Goal: Information Seeking & Learning: Learn about a topic

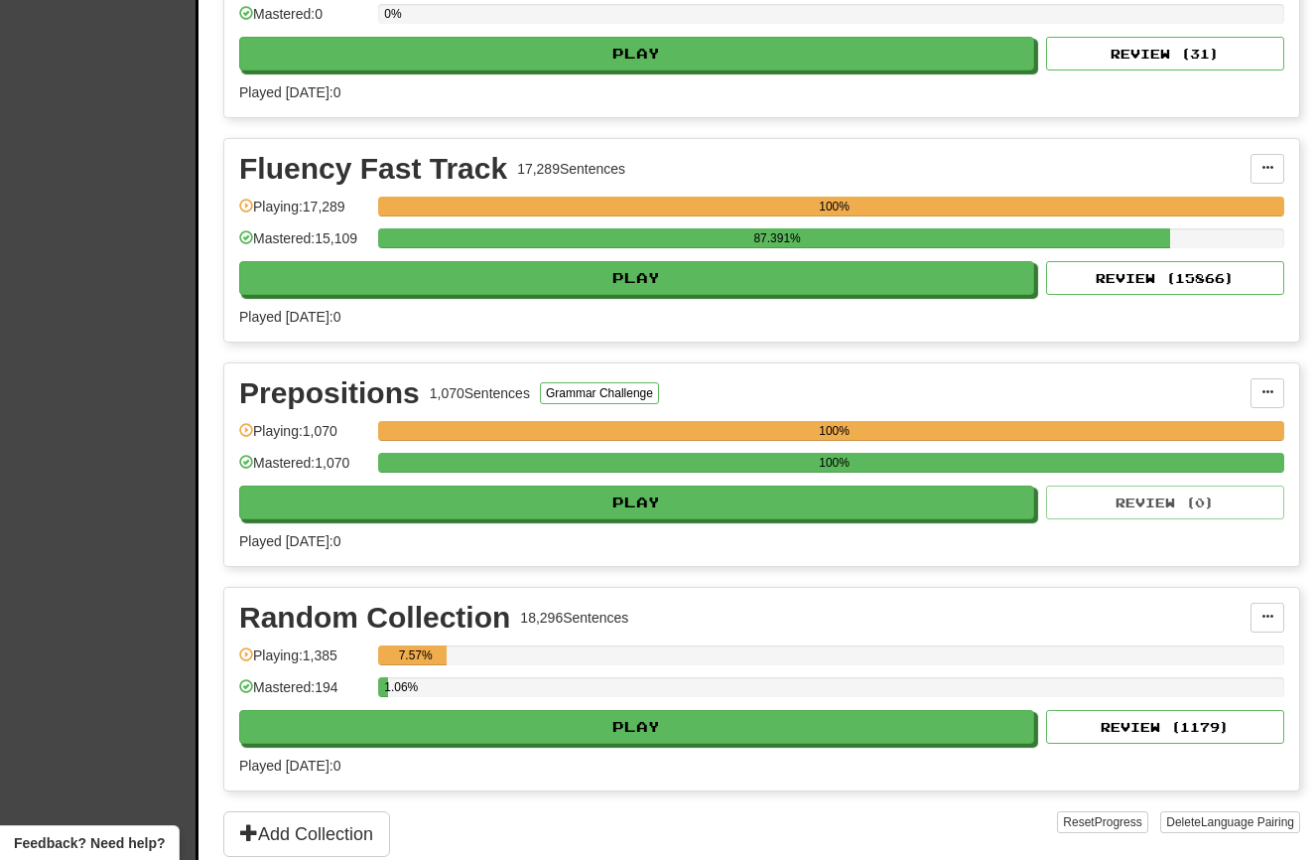
scroll to position [812, 0]
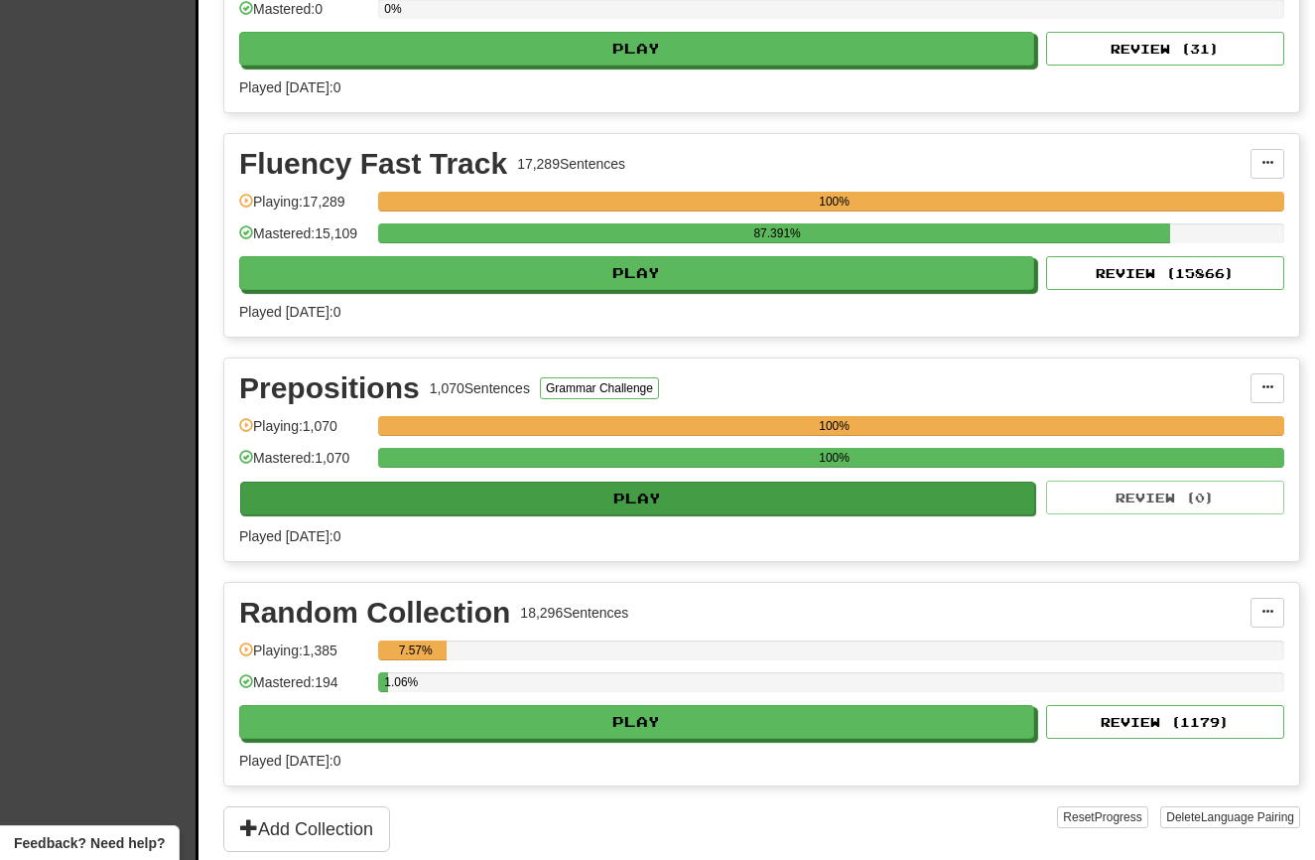
click at [392, 501] on button "Play" at bounding box center [637, 498] width 795 height 34
select select "**"
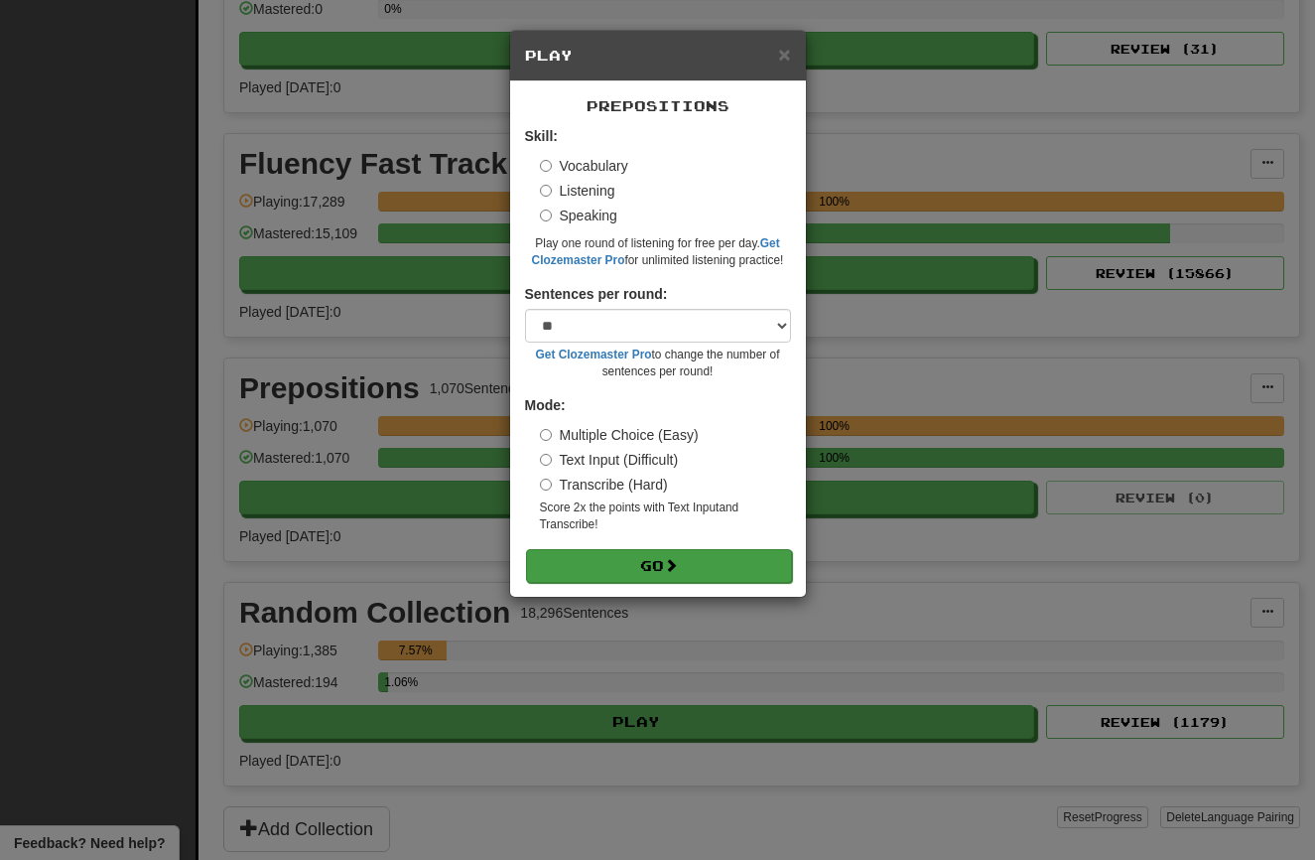
click at [673, 549] on button "Go" at bounding box center [659, 566] width 266 height 34
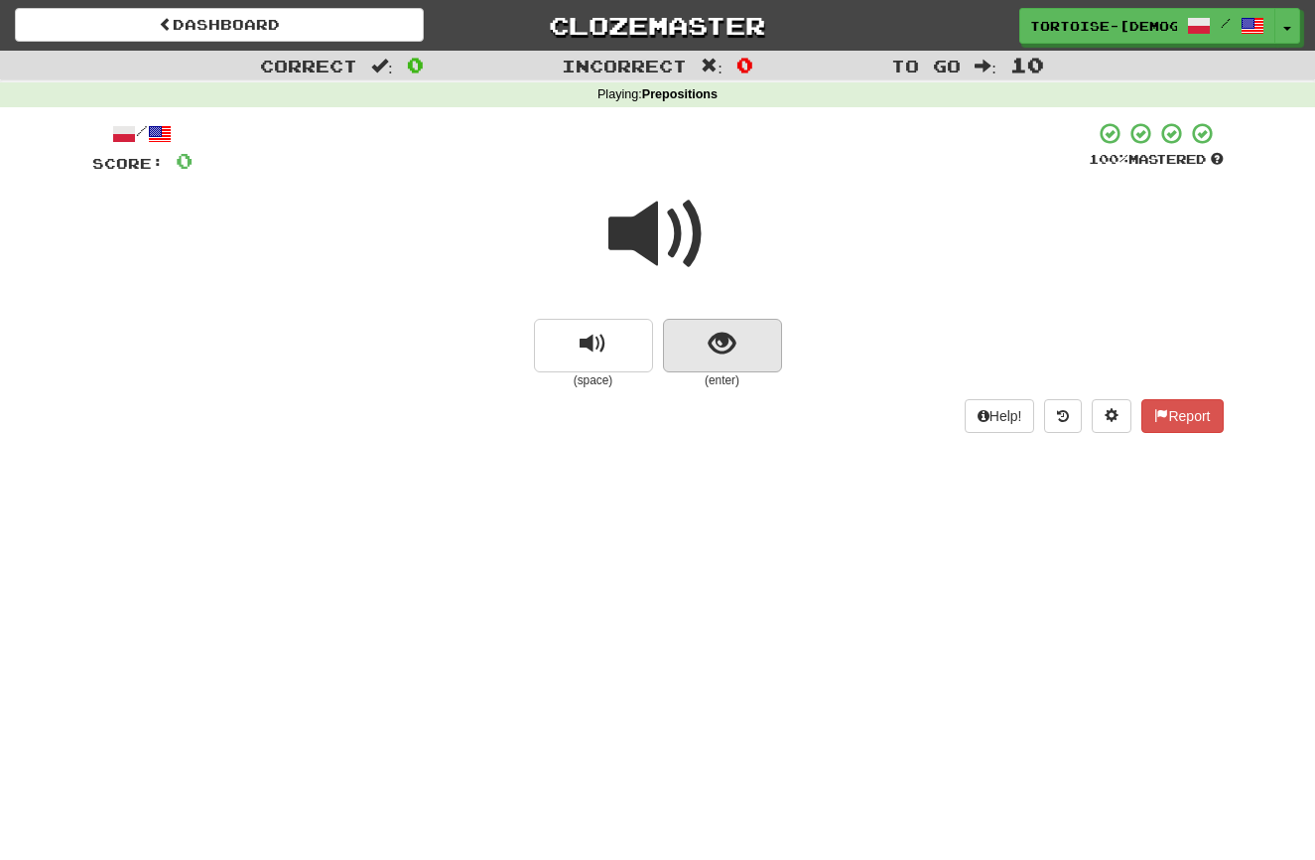
click at [723, 344] on span "show sentence" at bounding box center [722, 344] width 27 height 27
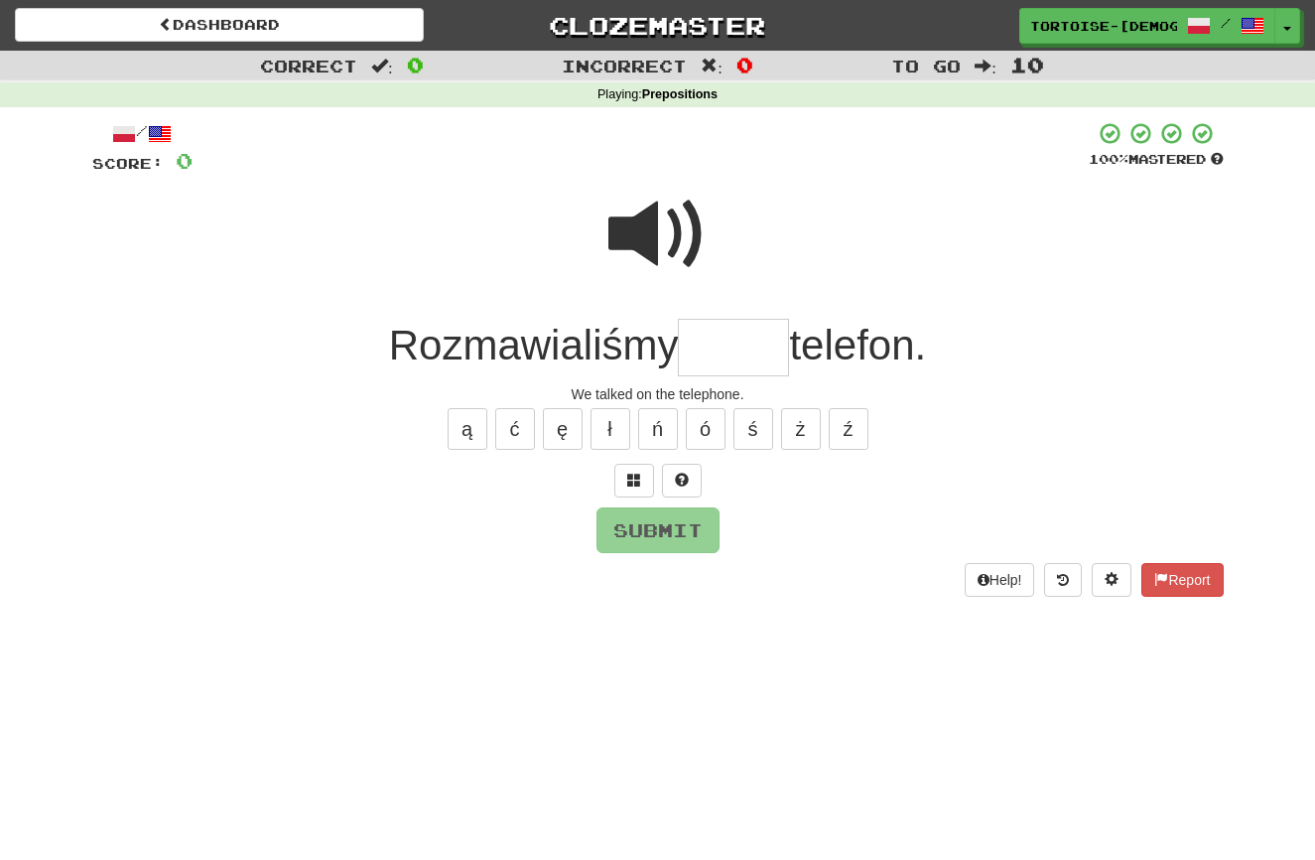
click at [709, 351] on input "text" at bounding box center [733, 348] width 111 height 59
type input "*****"
click at [634, 526] on button "Submit" at bounding box center [658, 530] width 123 height 46
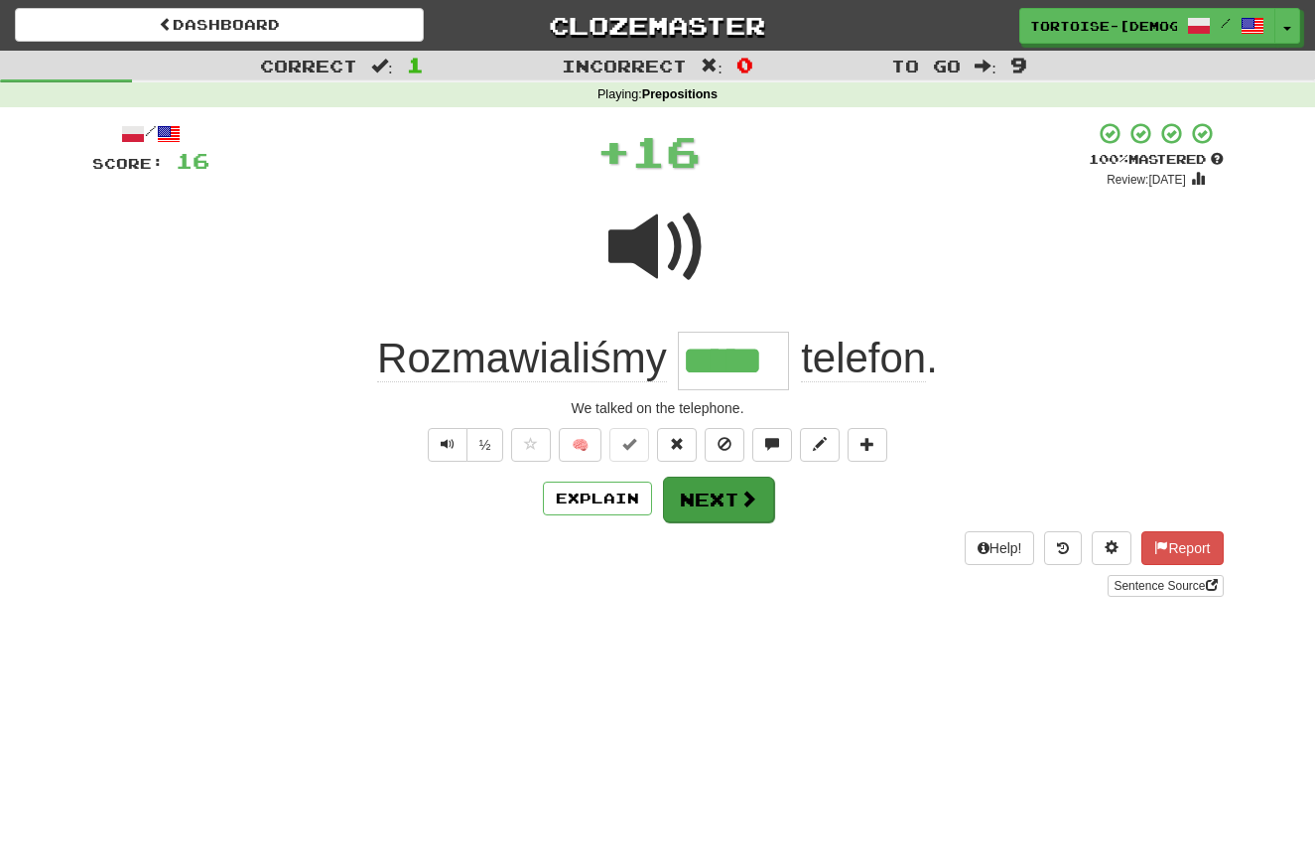
click at [678, 499] on button "Next" at bounding box center [718, 500] width 111 height 46
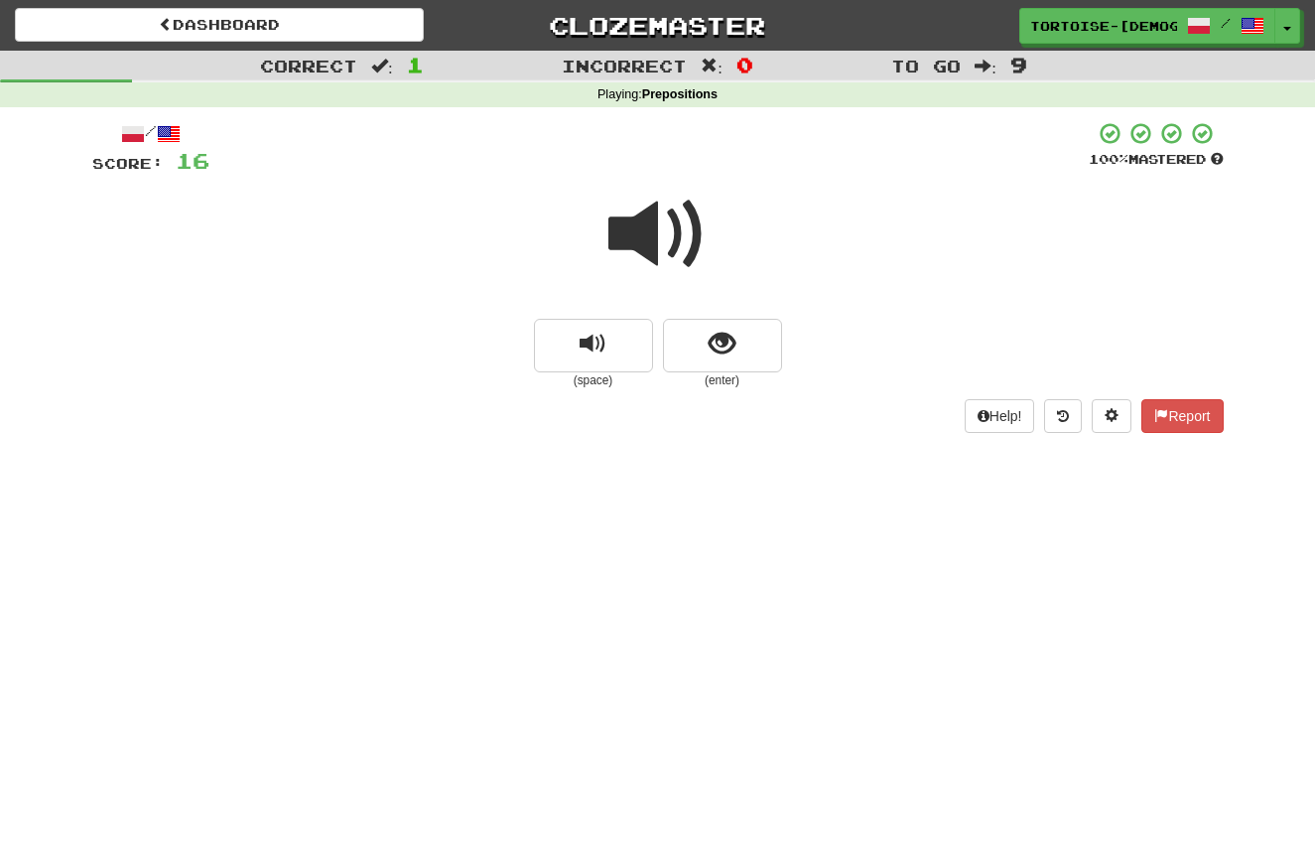
click at [651, 241] on span at bounding box center [658, 234] width 99 height 99
click at [732, 344] on span "show sentence" at bounding box center [722, 344] width 27 height 27
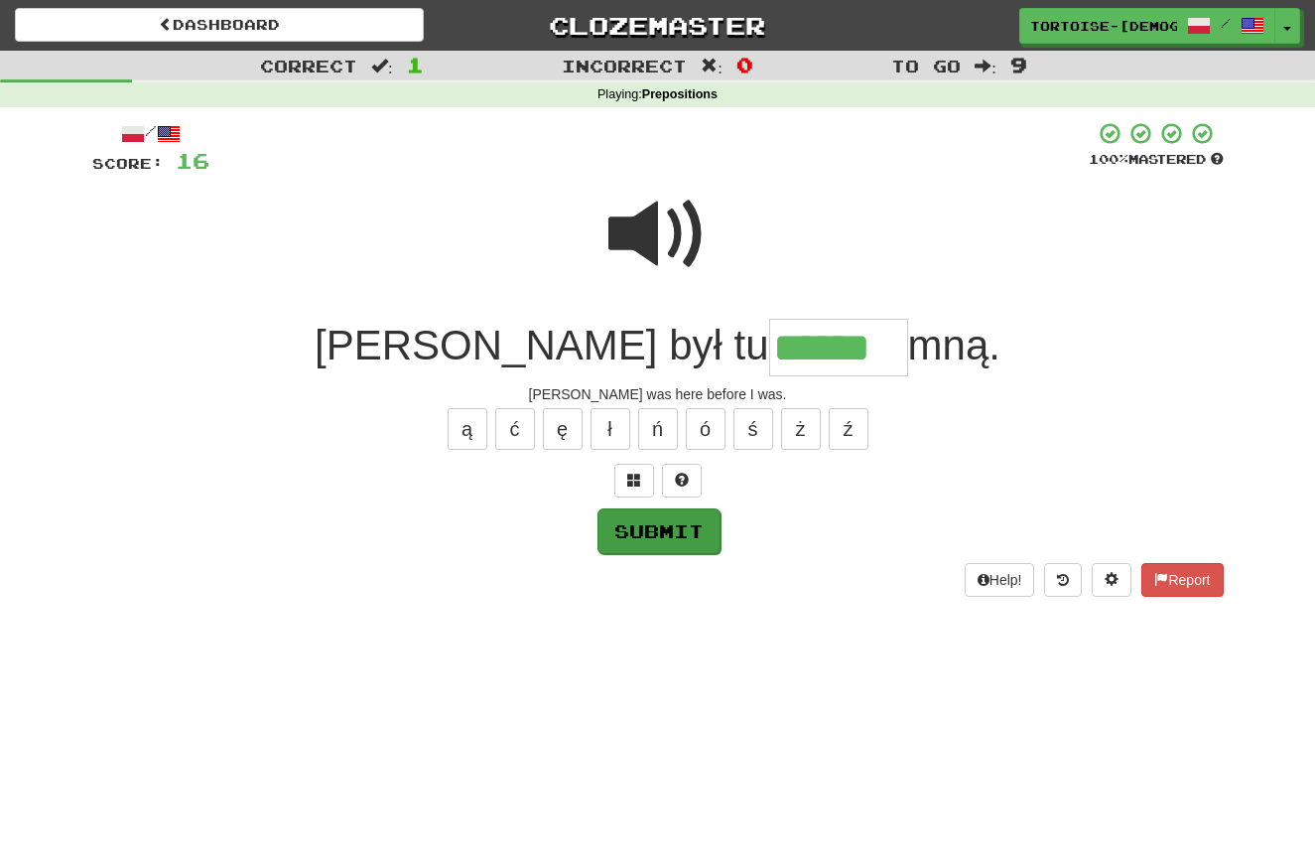
type input "******"
click at [651, 519] on button "Submit" at bounding box center [659, 531] width 123 height 46
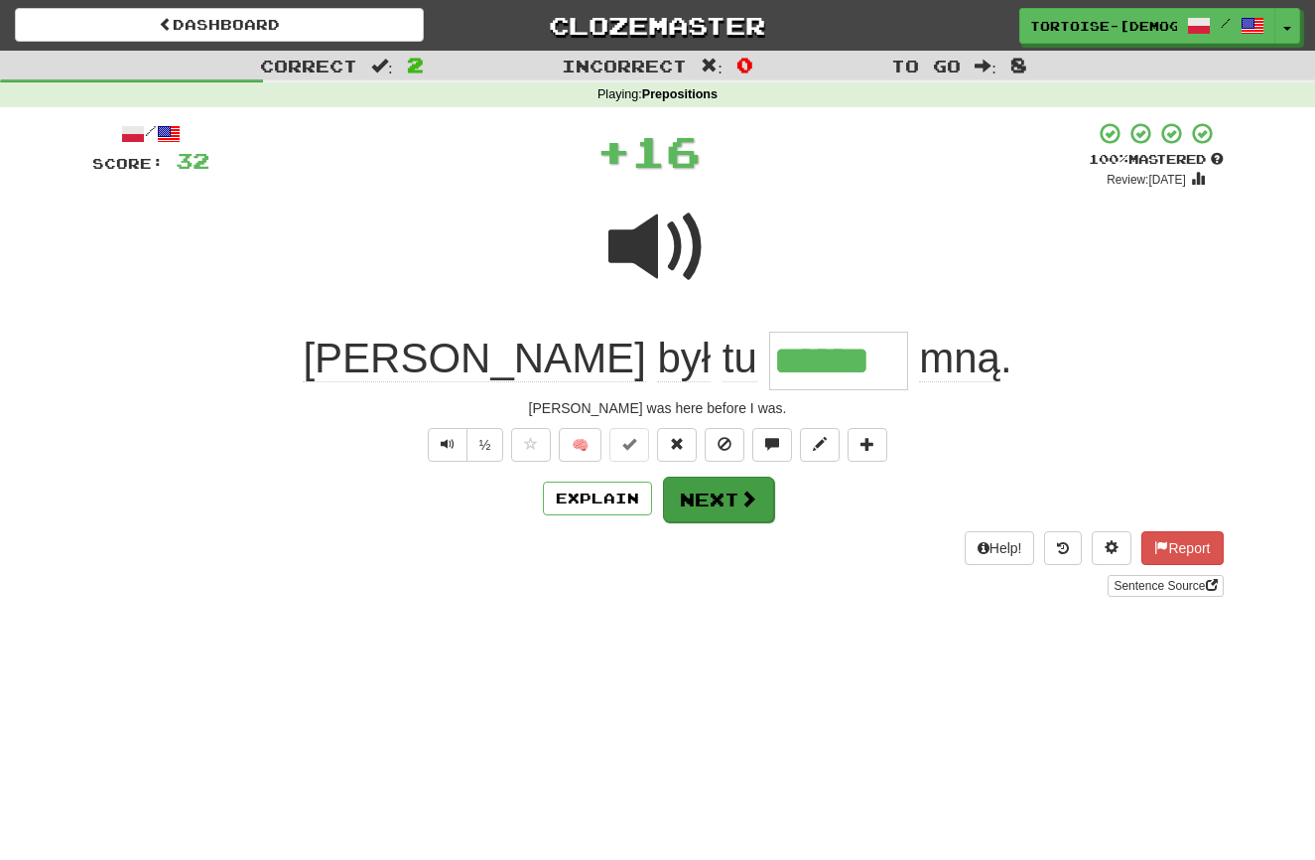
click at [707, 492] on button "Next" at bounding box center [718, 500] width 111 height 46
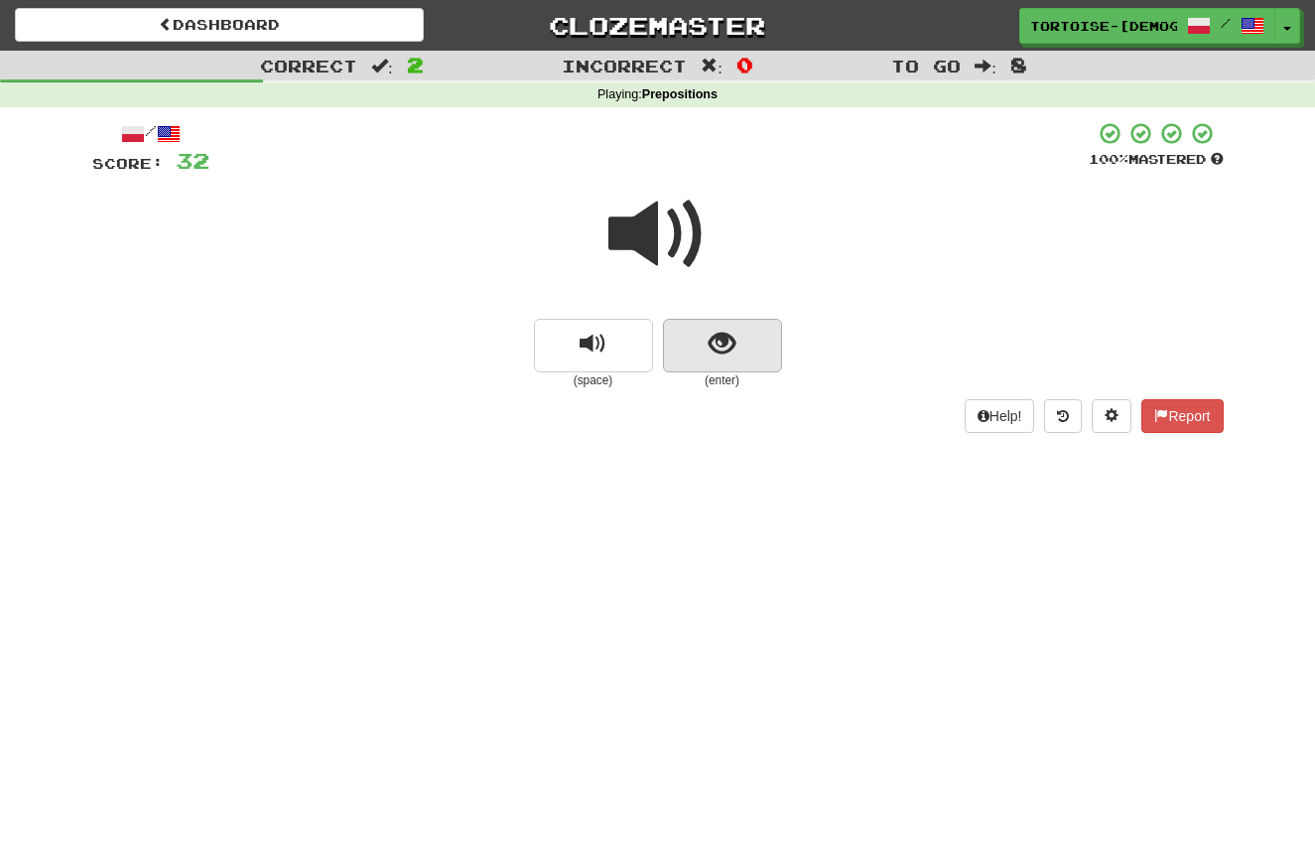
click at [721, 347] on span "show sentence" at bounding box center [722, 344] width 27 height 27
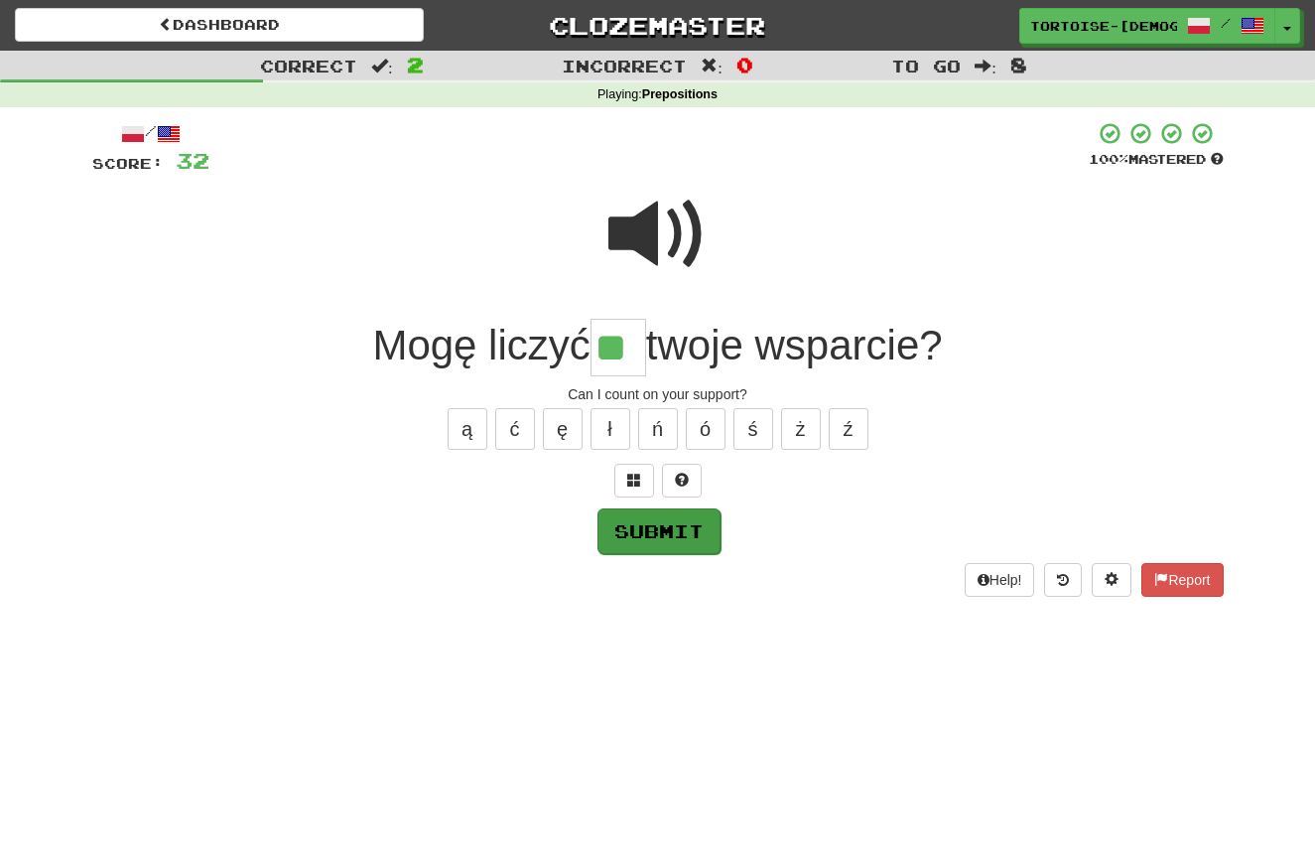
type input "**"
click at [683, 535] on button "Submit" at bounding box center [659, 531] width 123 height 46
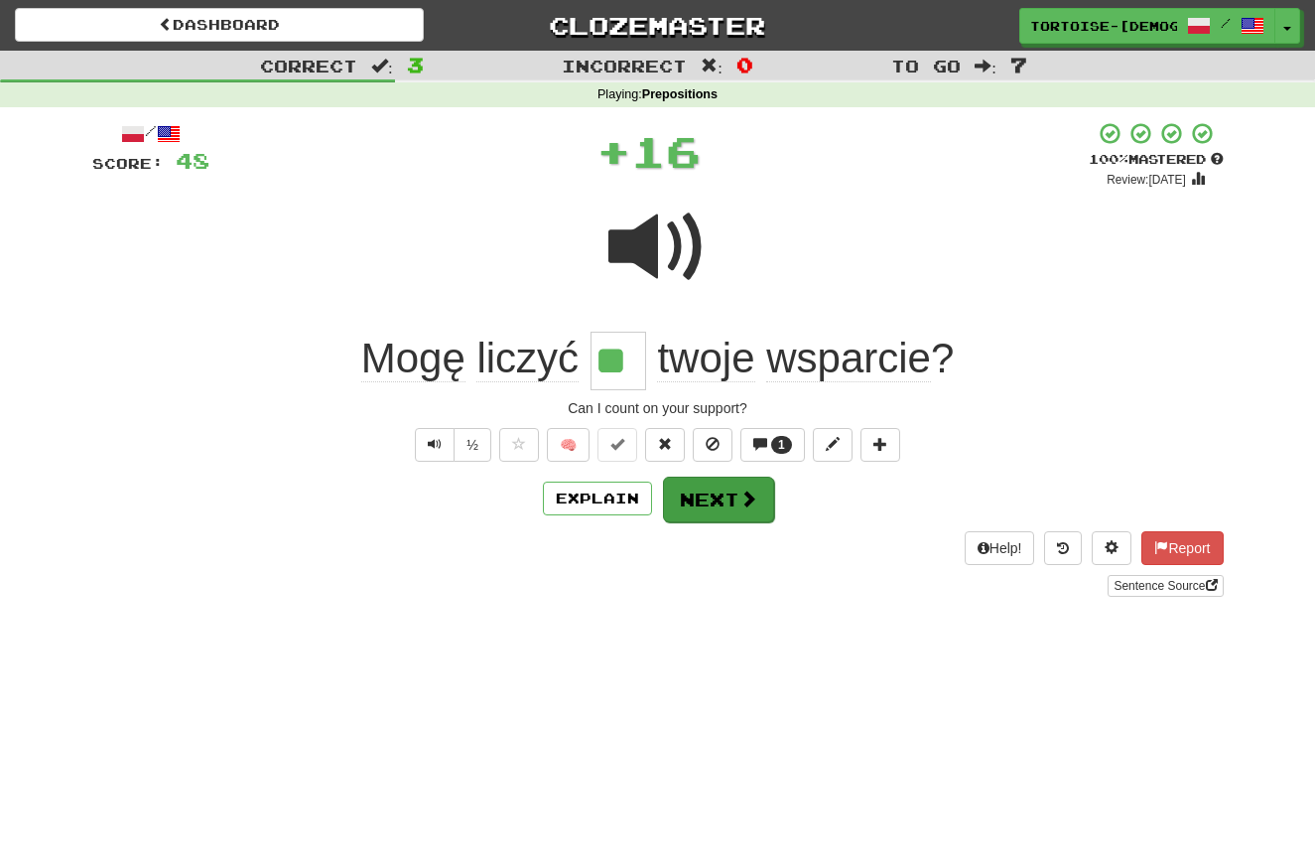
click at [713, 500] on button "Next" at bounding box center [718, 500] width 111 height 46
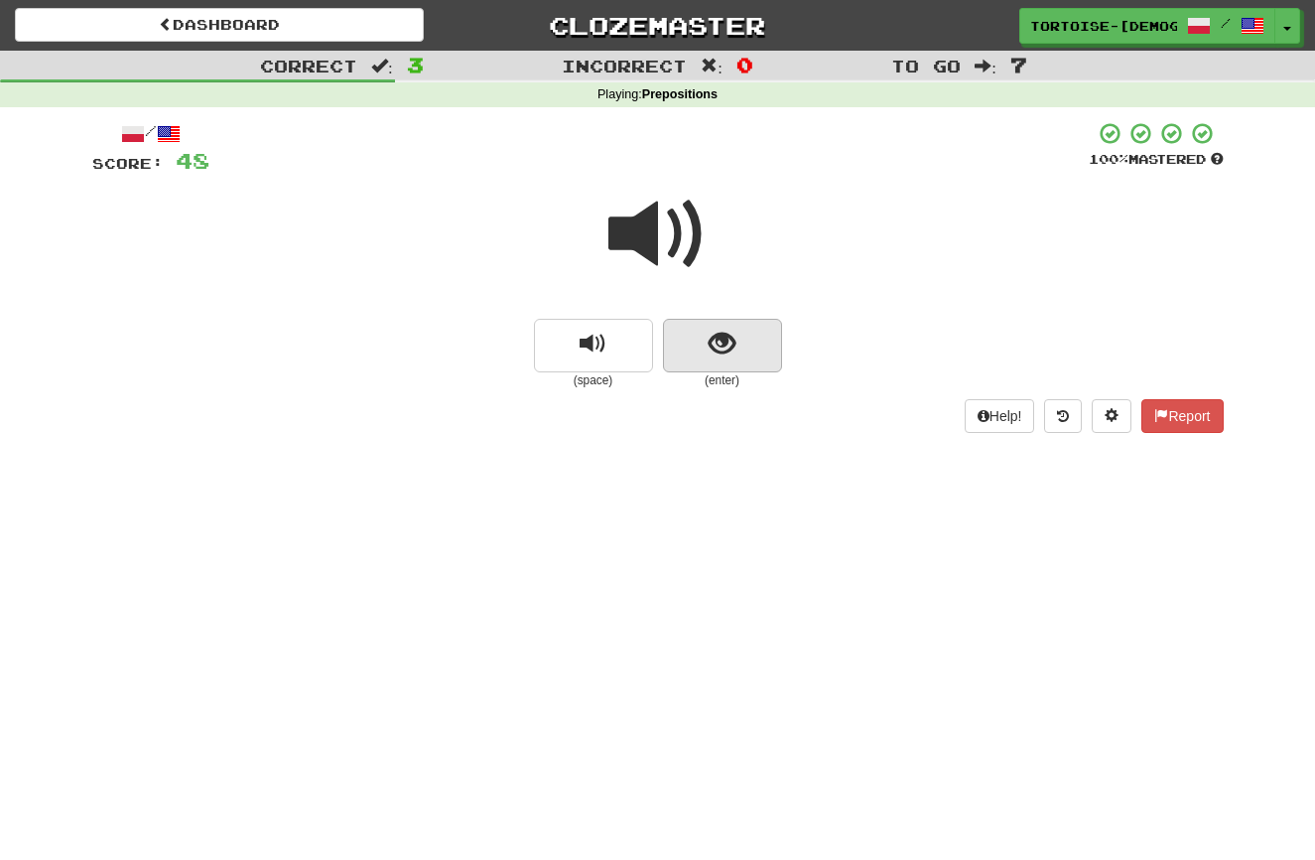
click at [727, 345] on span "show sentence" at bounding box center [722, 344] width 27 height 27
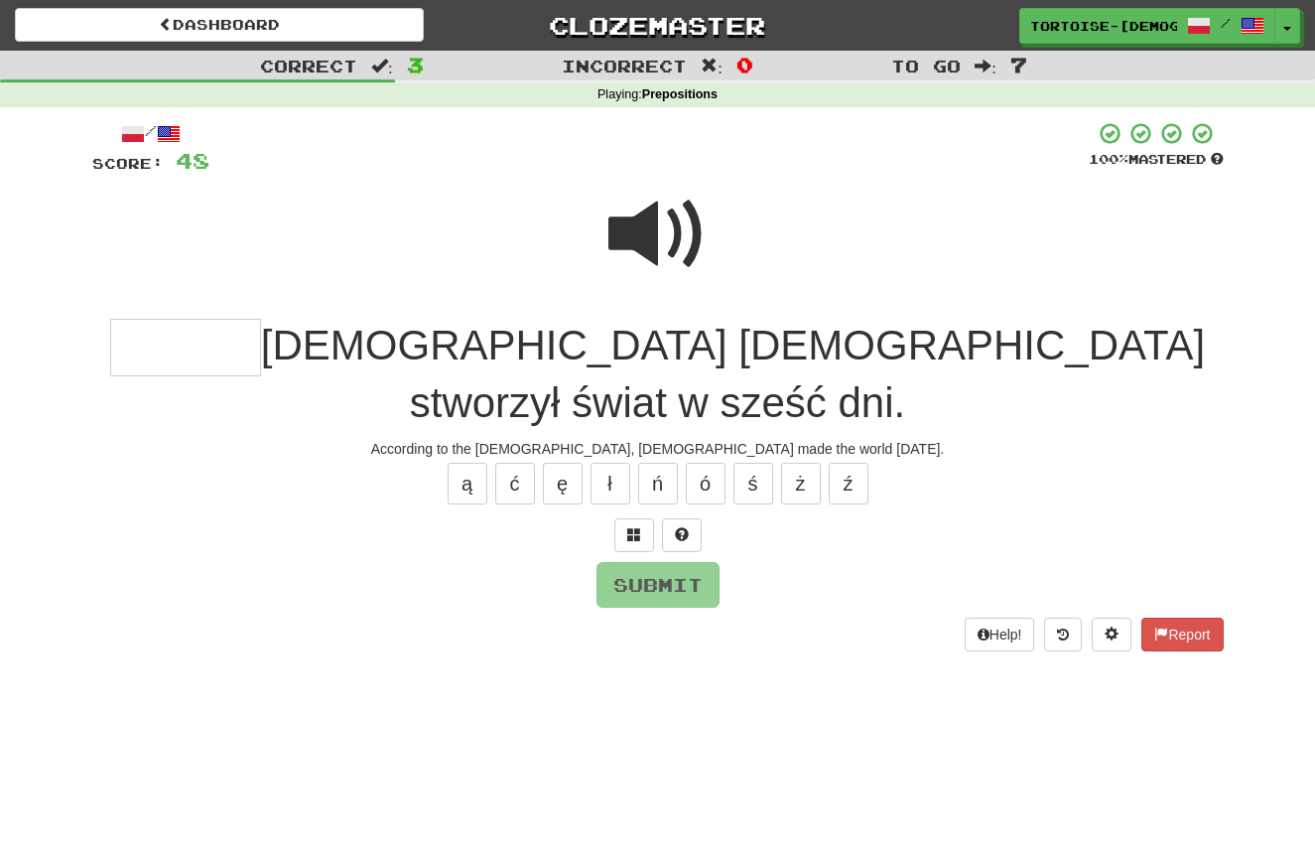
click at [255, 352] on input "text" at bounding box center [185, 348] width 151 height 59
click at [610, 463] on button "ł" at bounding box center [611, 484] width 40 height 42
click at [658, 563] on button "Submit" at bounding box center [659, 586] width 123 height 46
type input "******"
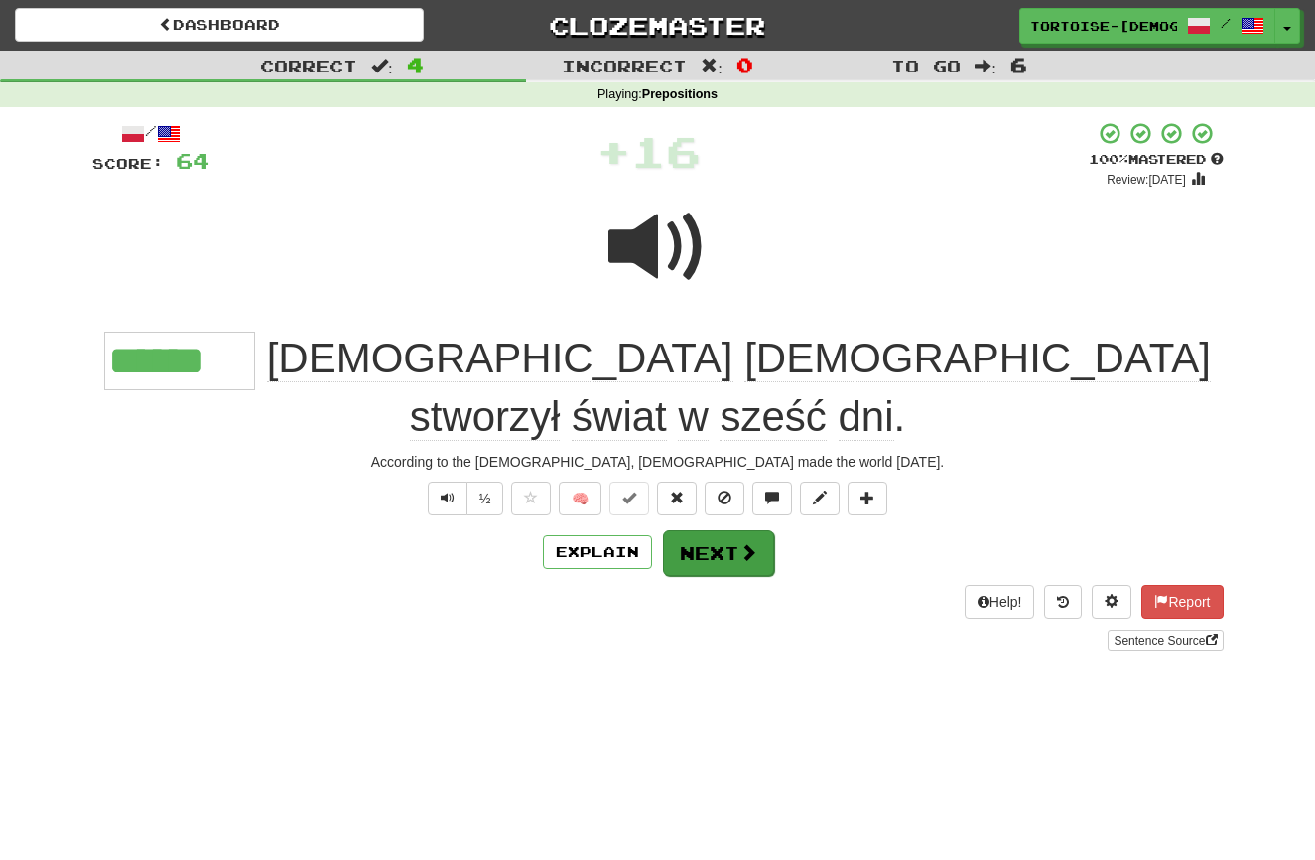
click at [720, 530] on button "Next" at bounding box center [718, 553] width 111 height 46
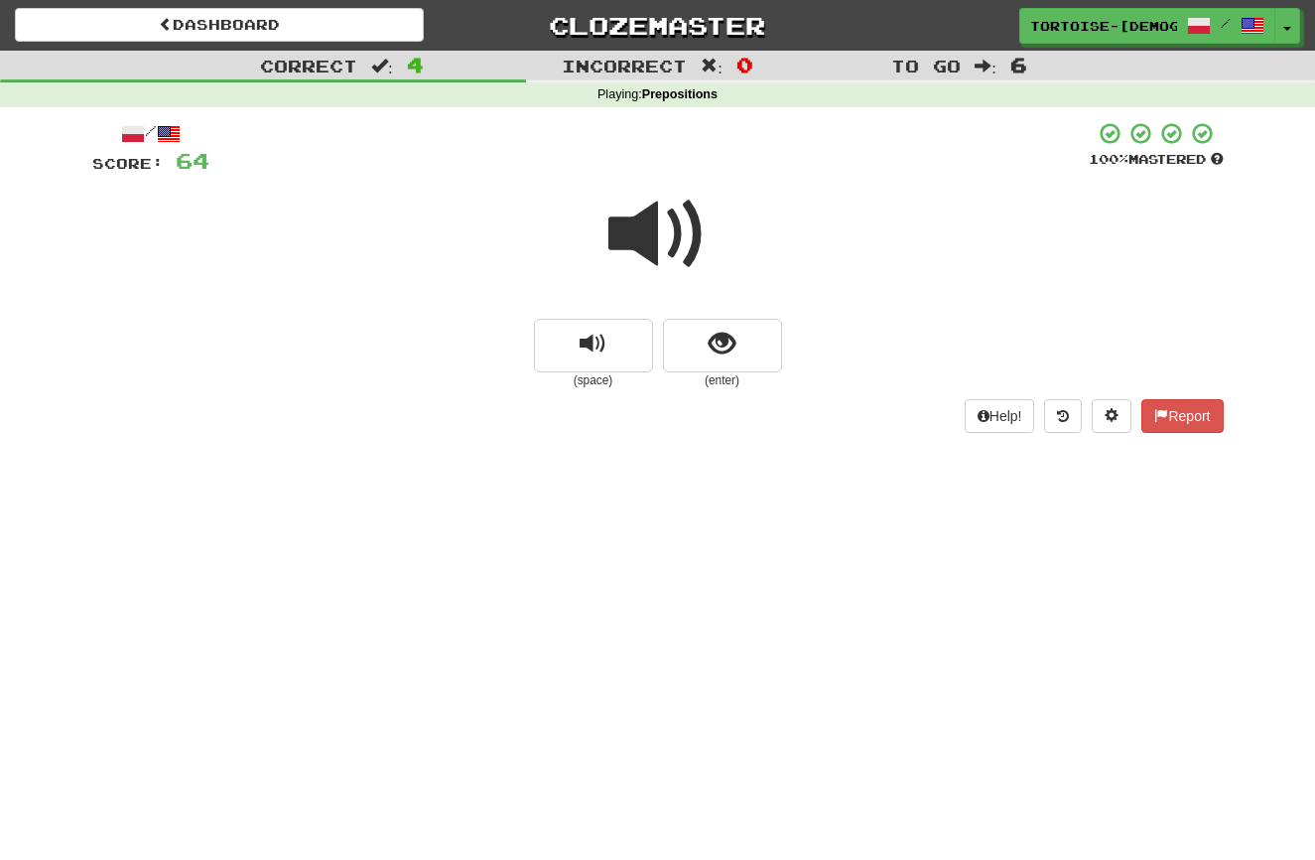
click at [652, 253] on span at bounding box center [658, 234] width 99 height 99
click at [708, 348] on button "show sentence" at bounding box center [722, 346] width 119 height 54
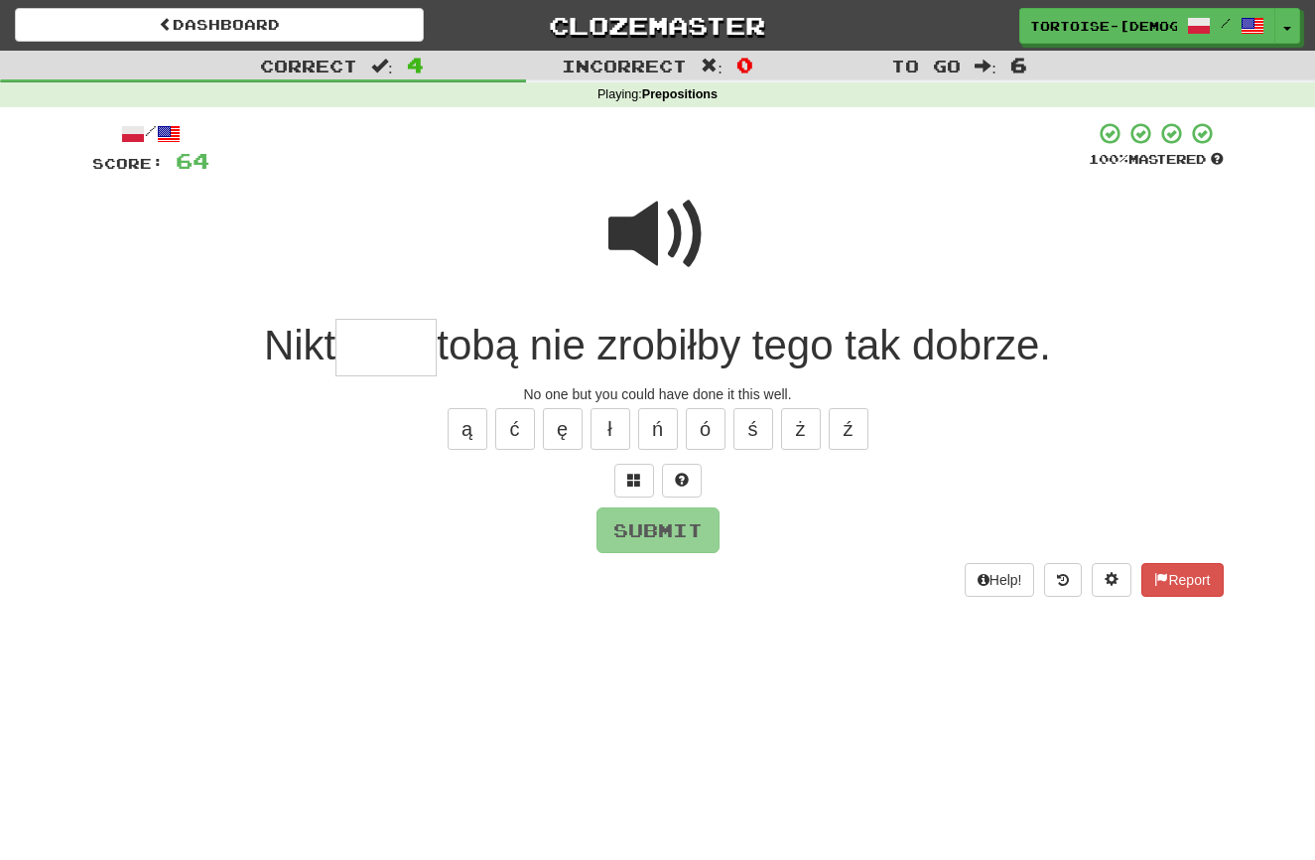
click at [655, 240] on span at bounding box center [658, 234] width 99 height 99
click at [362, 340] on input "text" at bounding box center [386, 348] width 101 height 59
type input "****"
click at [665, 529] on button "Submit" at bounding box center [659, 531] width 123 height 46
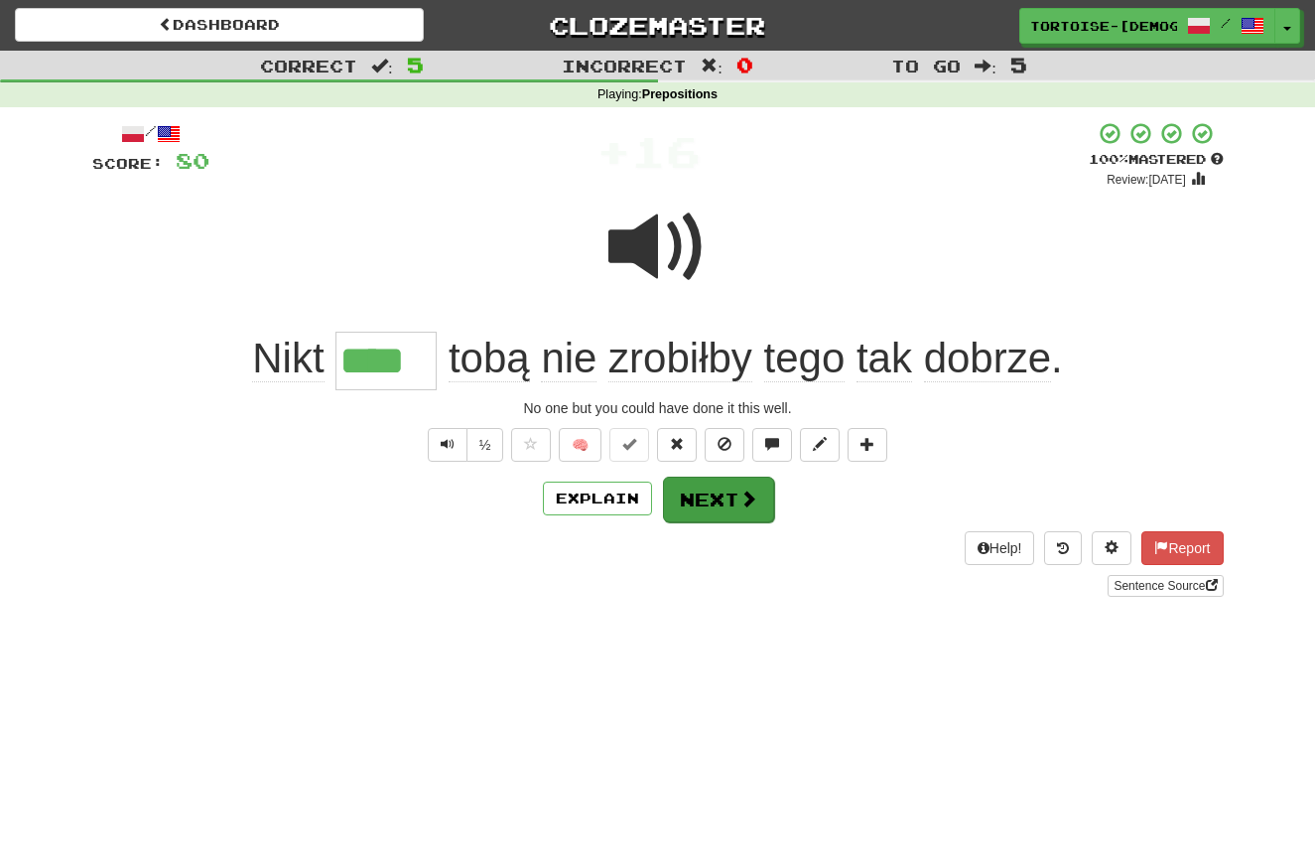
click at [713, 507] on button "Next" at bounding box center [718, 500] width 111 height 46
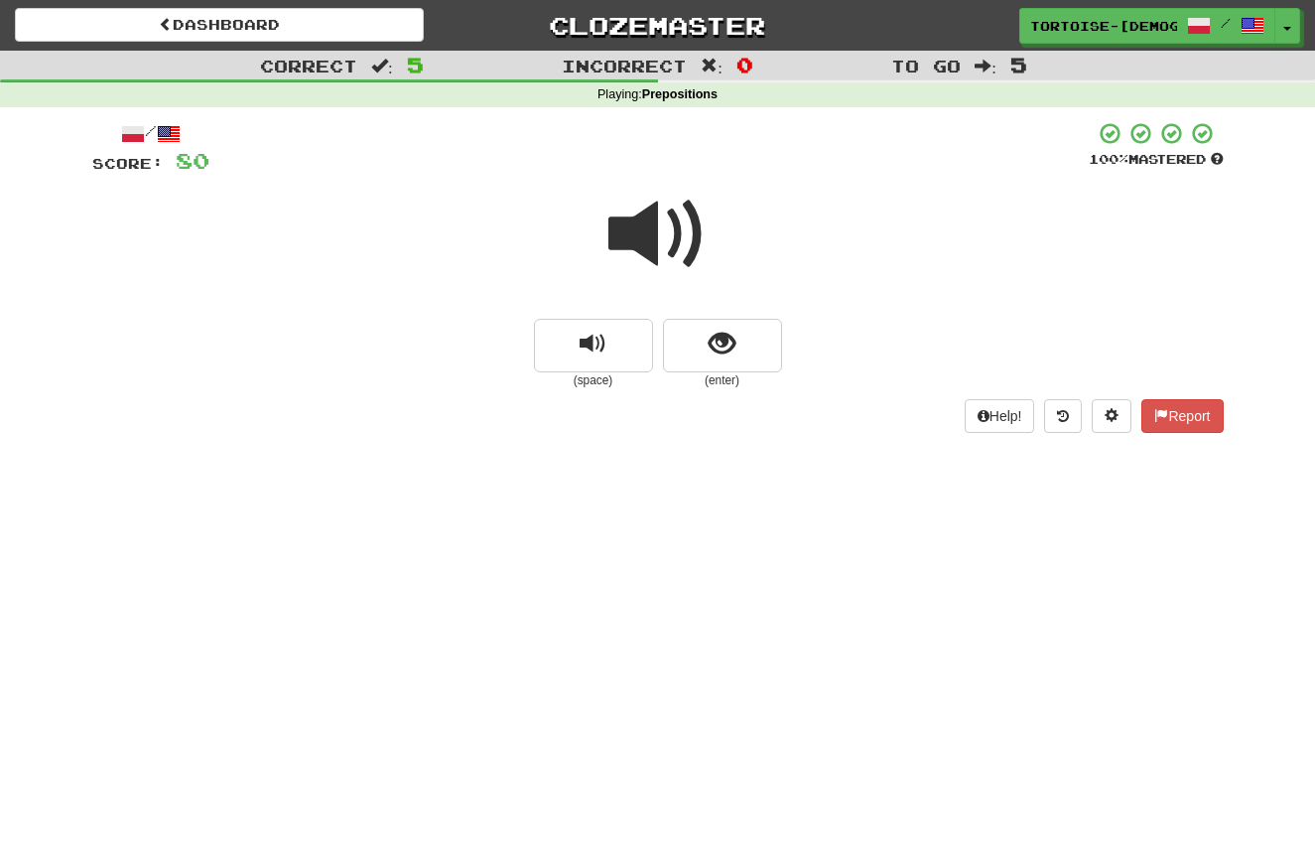
click at [657, 254] on span at bounding box center [658, 234] width 99 height 99
click at [722, 356] on button "show sentence" at bounding box center [722, 346] width 119 height 54
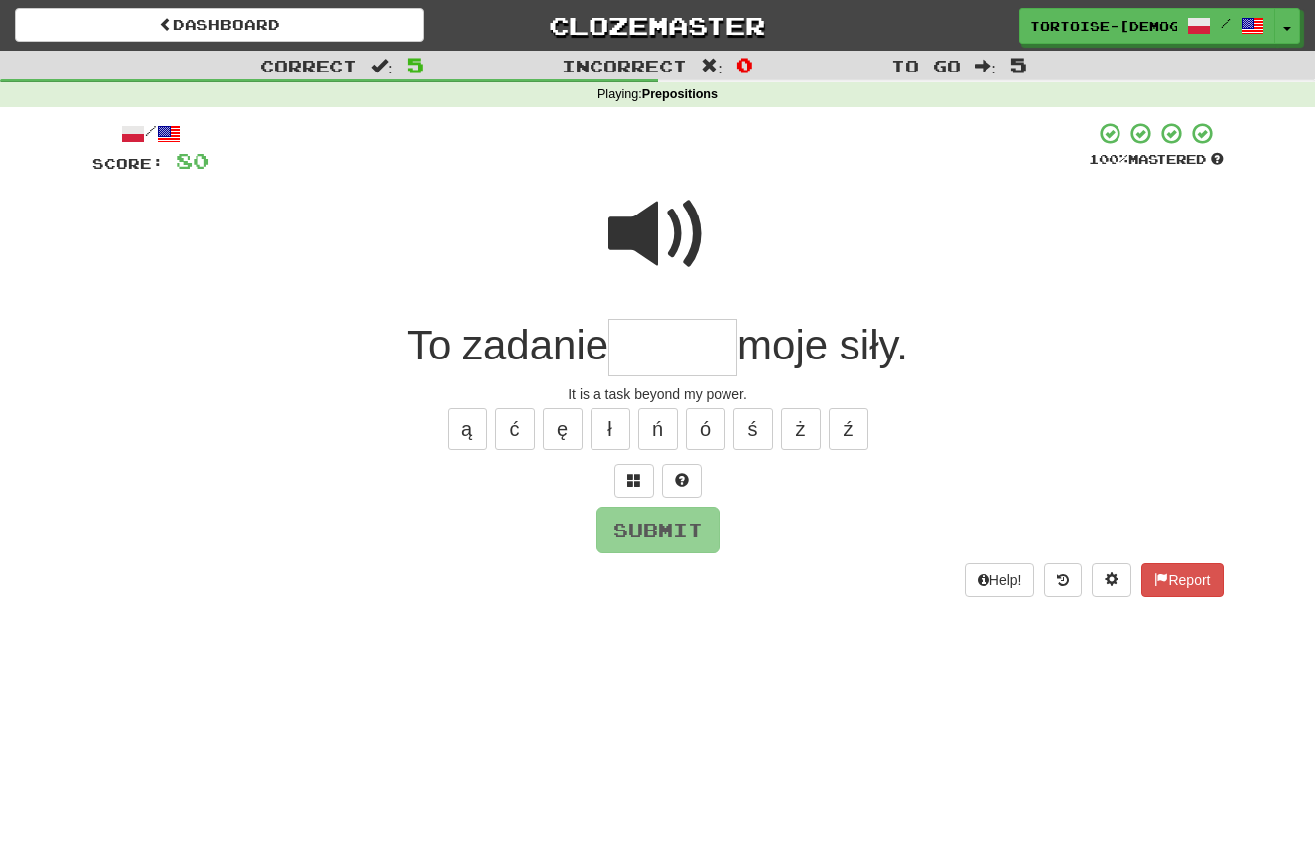
click at [649, 236] on span at bounding box center [658, 234] width 99 height 99
click at [679, 348] on input "text" at bounding box center [673, 348] width 129 height 59
type input "*****"
click at [677, 525] on button "Submit" at bounding box center [659, 531] width 123 height 46
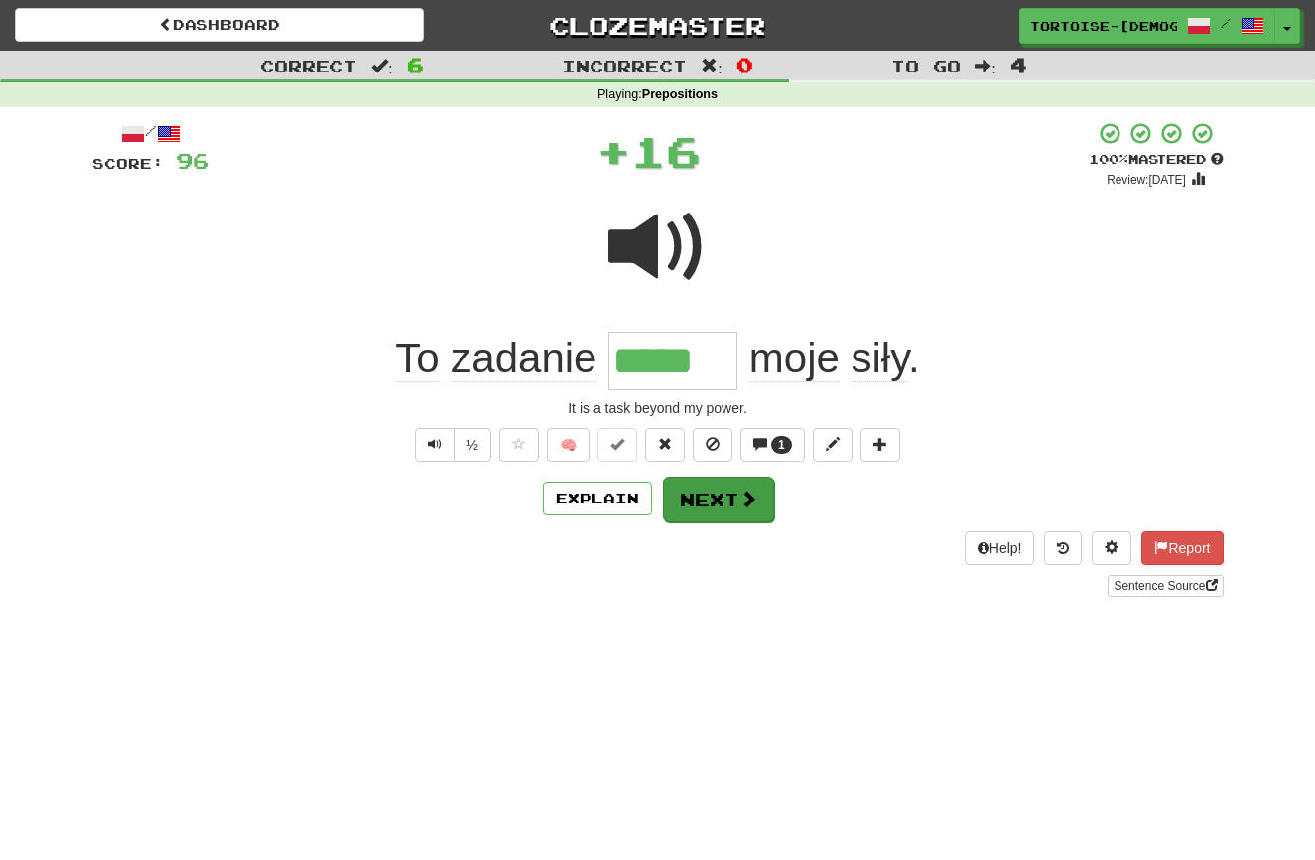
click at [732, 494] on button "Next" at bounding box center [718, 500] width 111 height 46
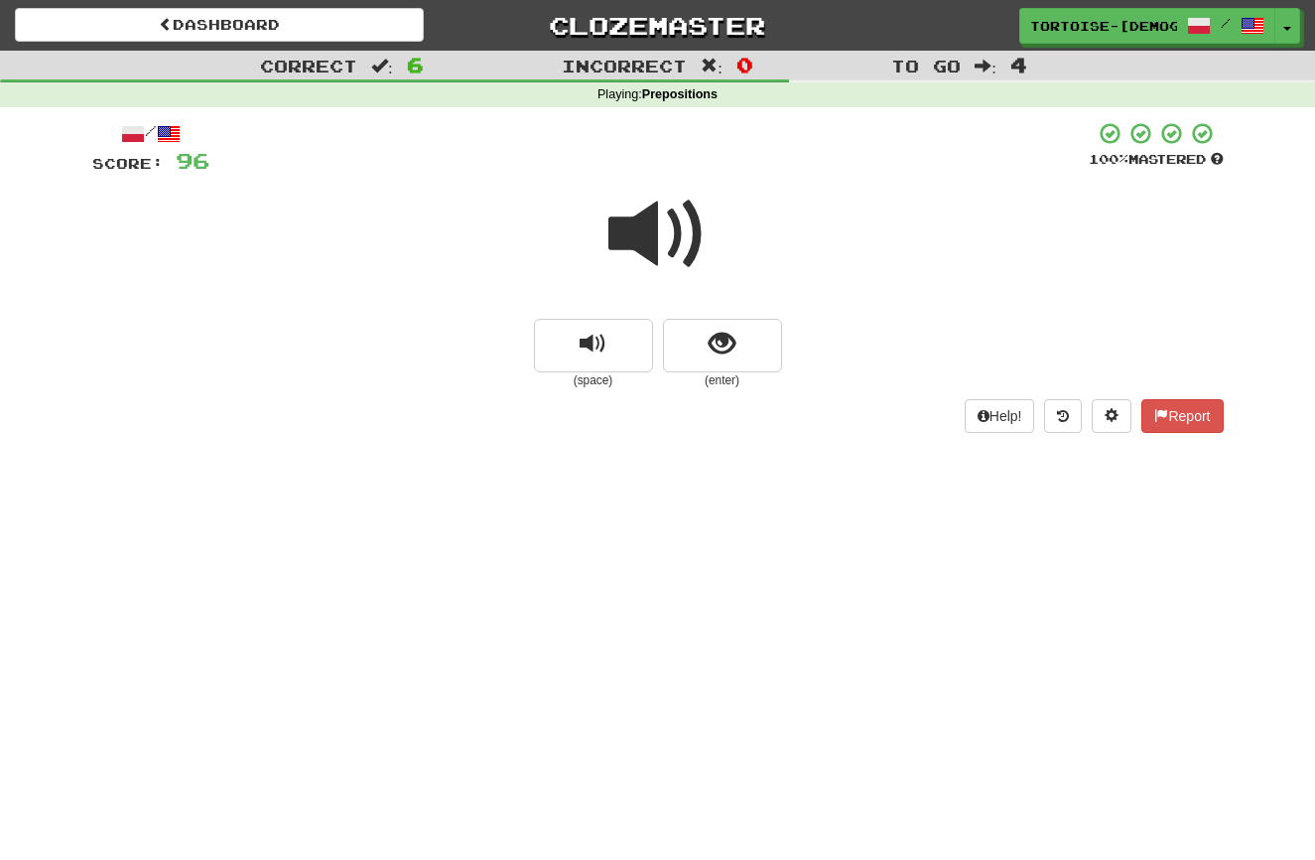
click at [651, 244] on span at bounding box center [658, 234] width 99 height 99
click at [736, 353] on button "show sentence" at bounding box center [722, 346] width 119 height 54
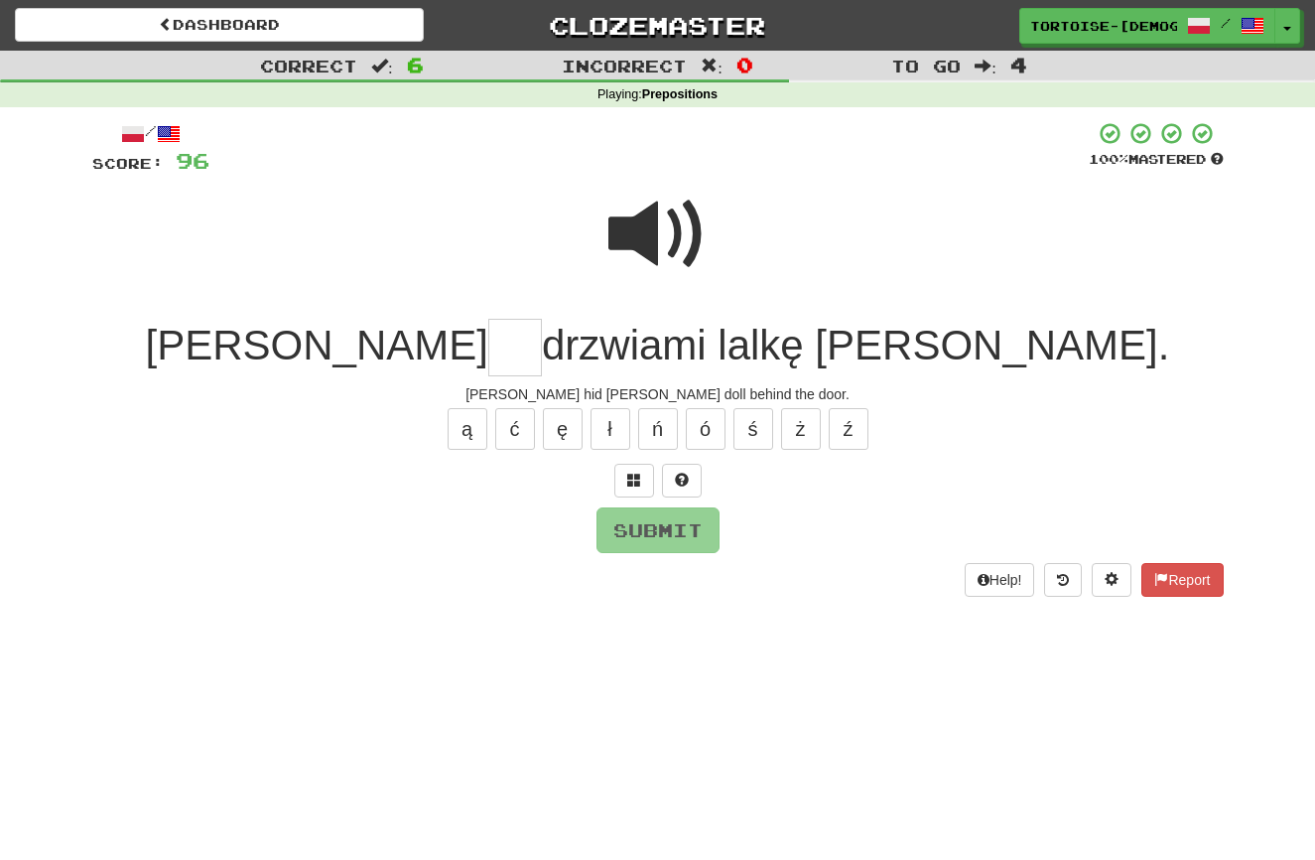
click at [652, 250] on span at bounding box center [658, 234] width 99 height 99
click at [542, 344] on input "text" at bounding box center [515, 348] width 54 height 59
type input "**"
click at [645, 514] on button "Submit" at bounding box center [659, 531] width 123 height 46
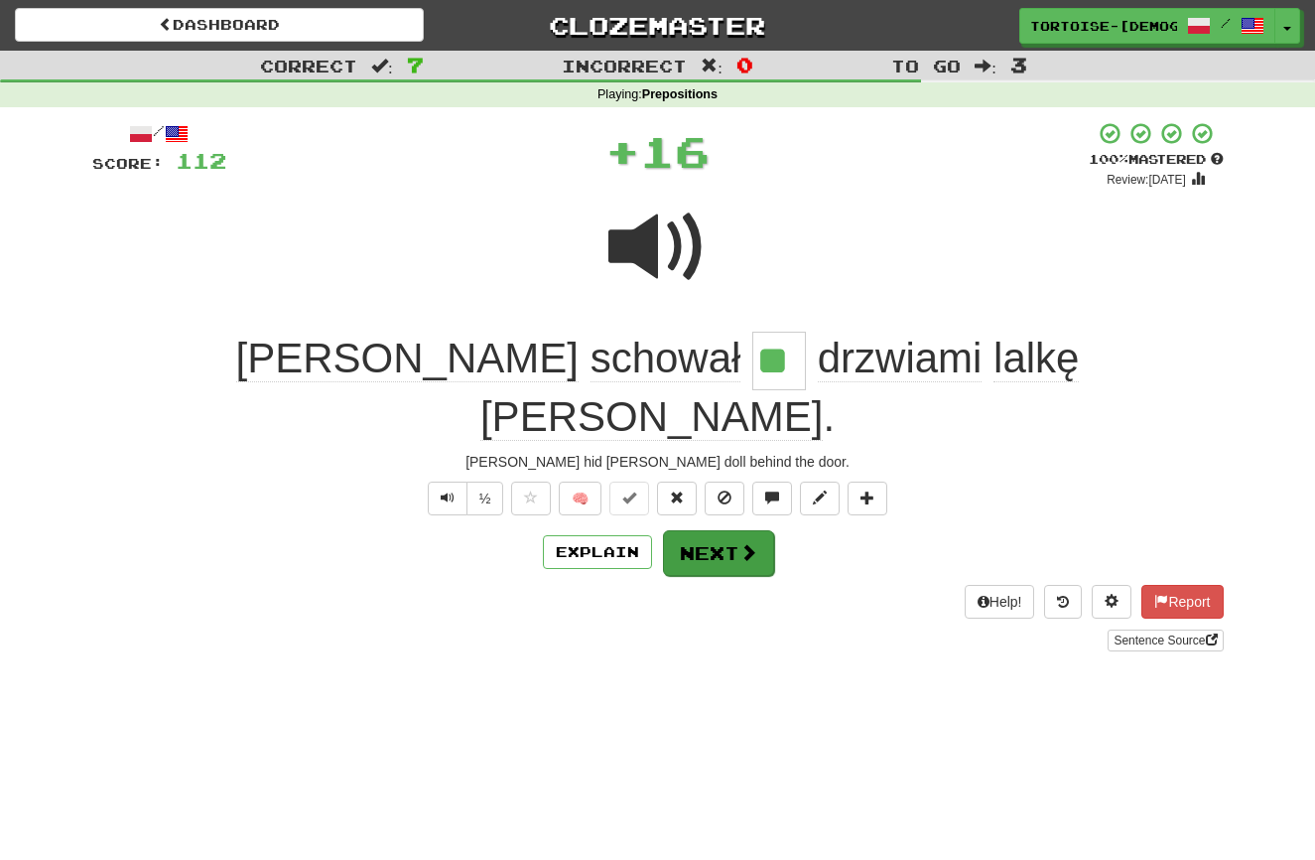
click at [752, 543] on span at bounding box center [749, 552] width 18 height 18
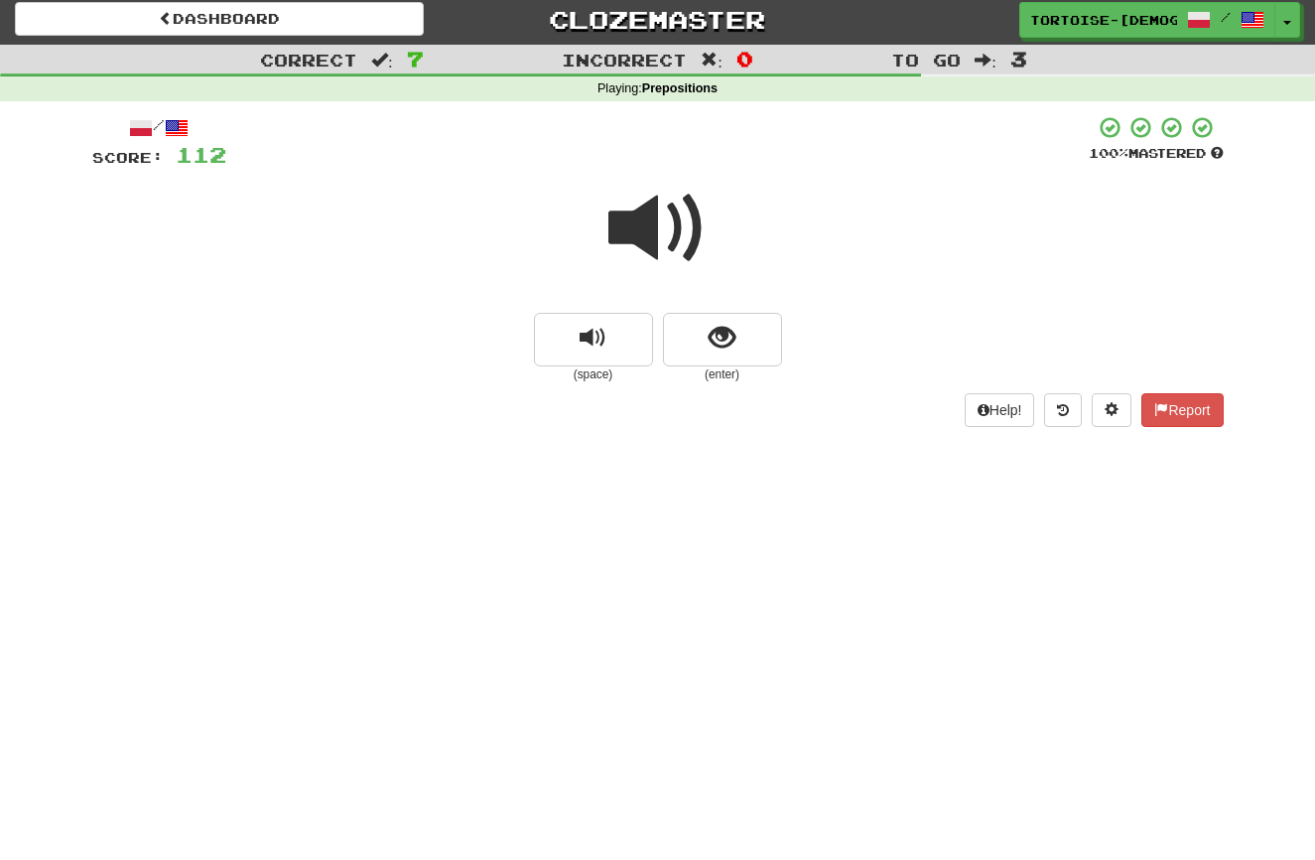
scroll to position [6, 0]
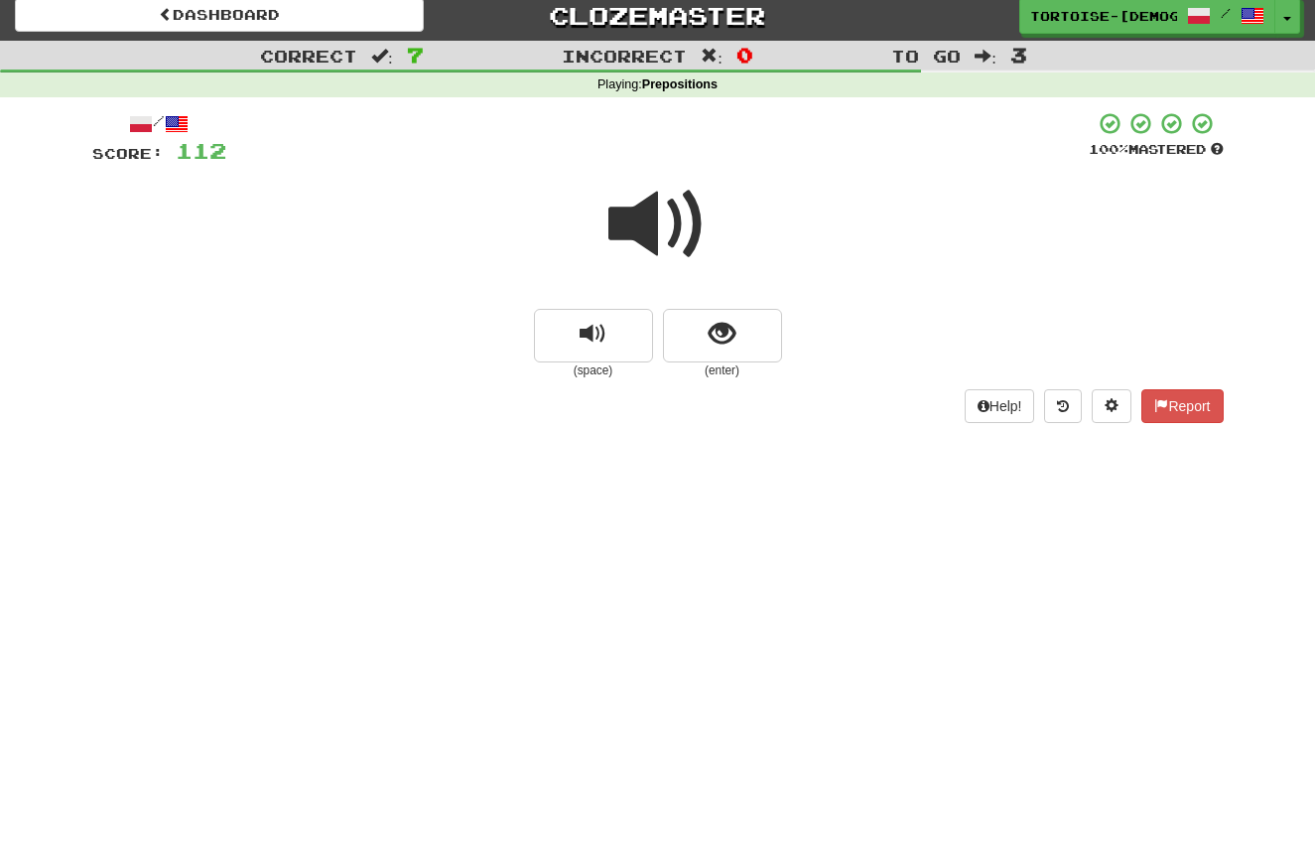
click at [657, 242] on span at bounding box center [658, 224] width 99 height 99
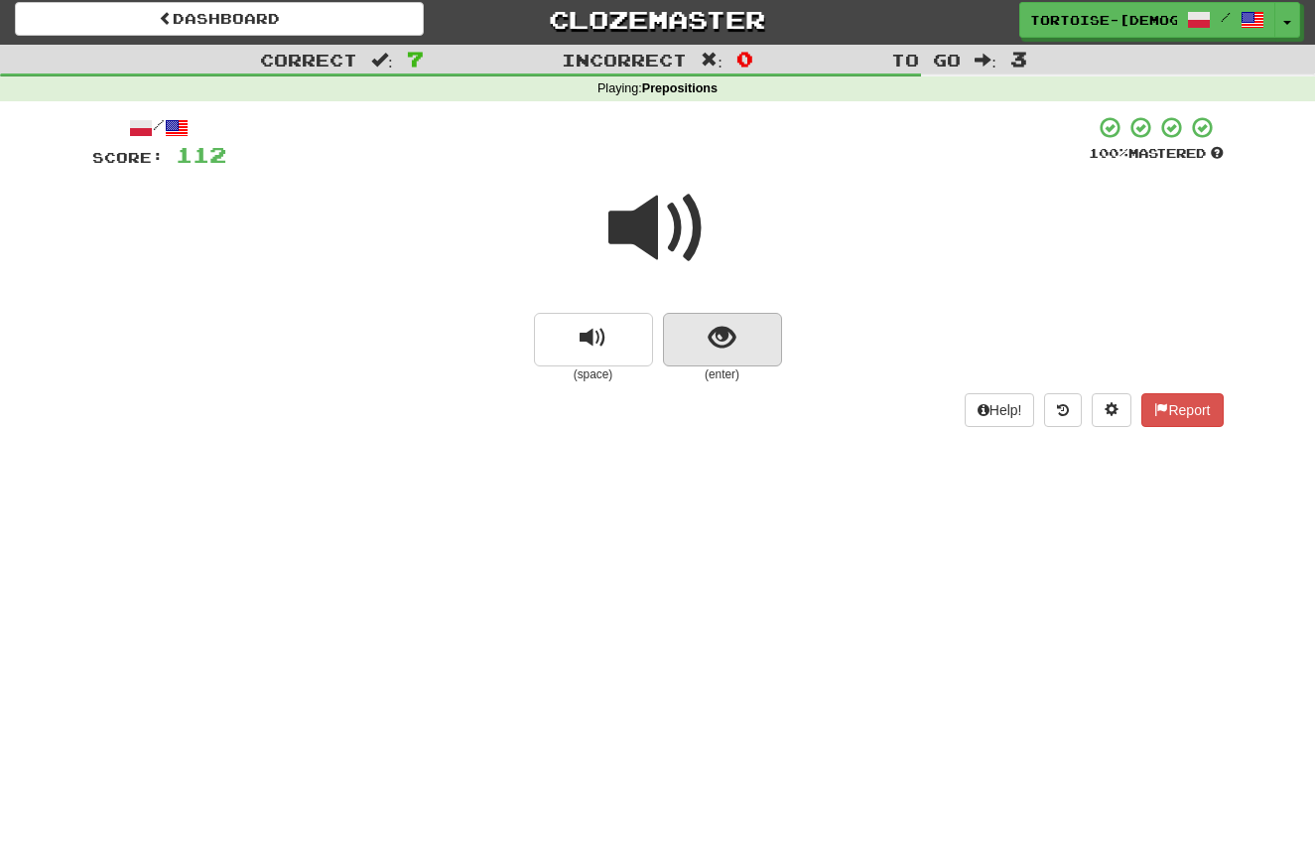
scroll to position [6, 1]
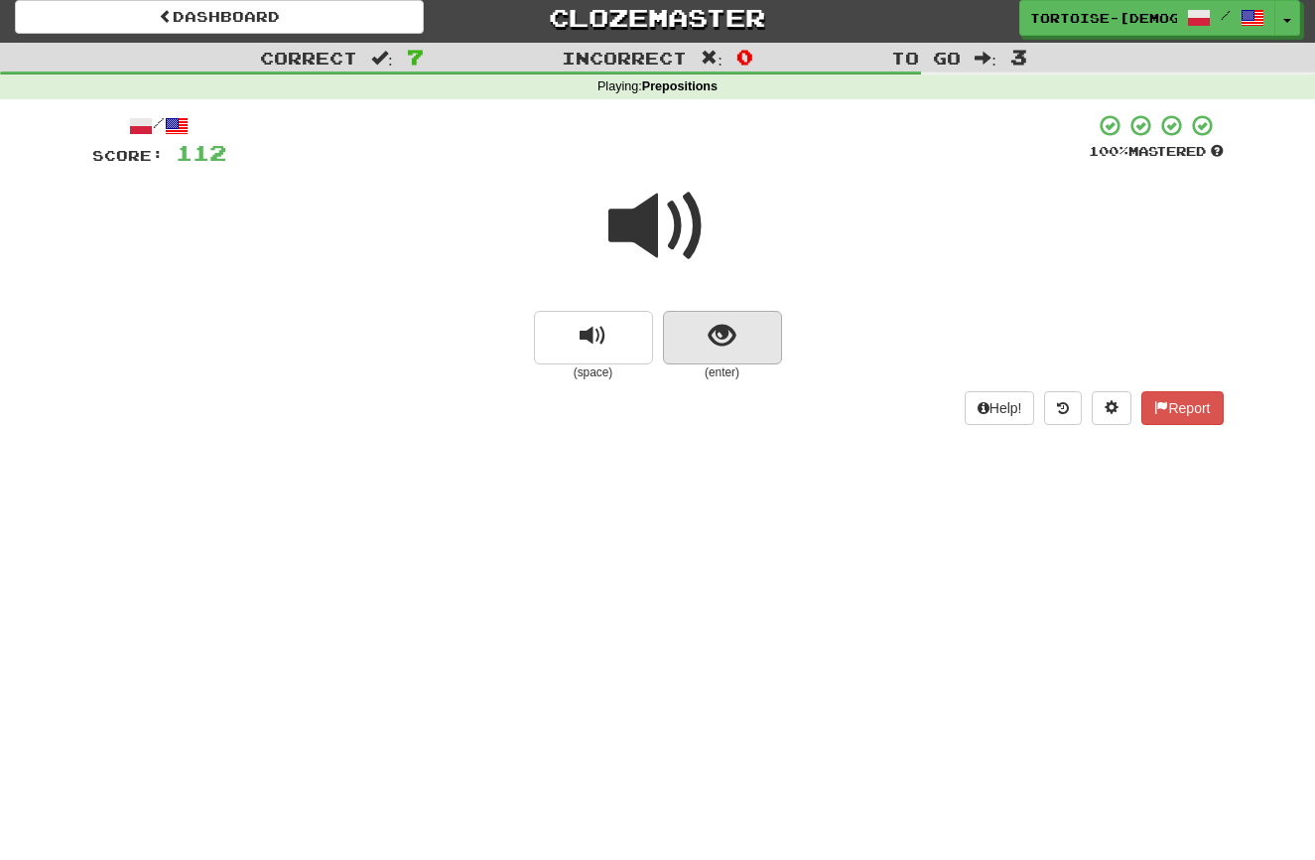
click at [722, 344] on span "show sentence" at bounding box center [722, 336] width 27 height 27
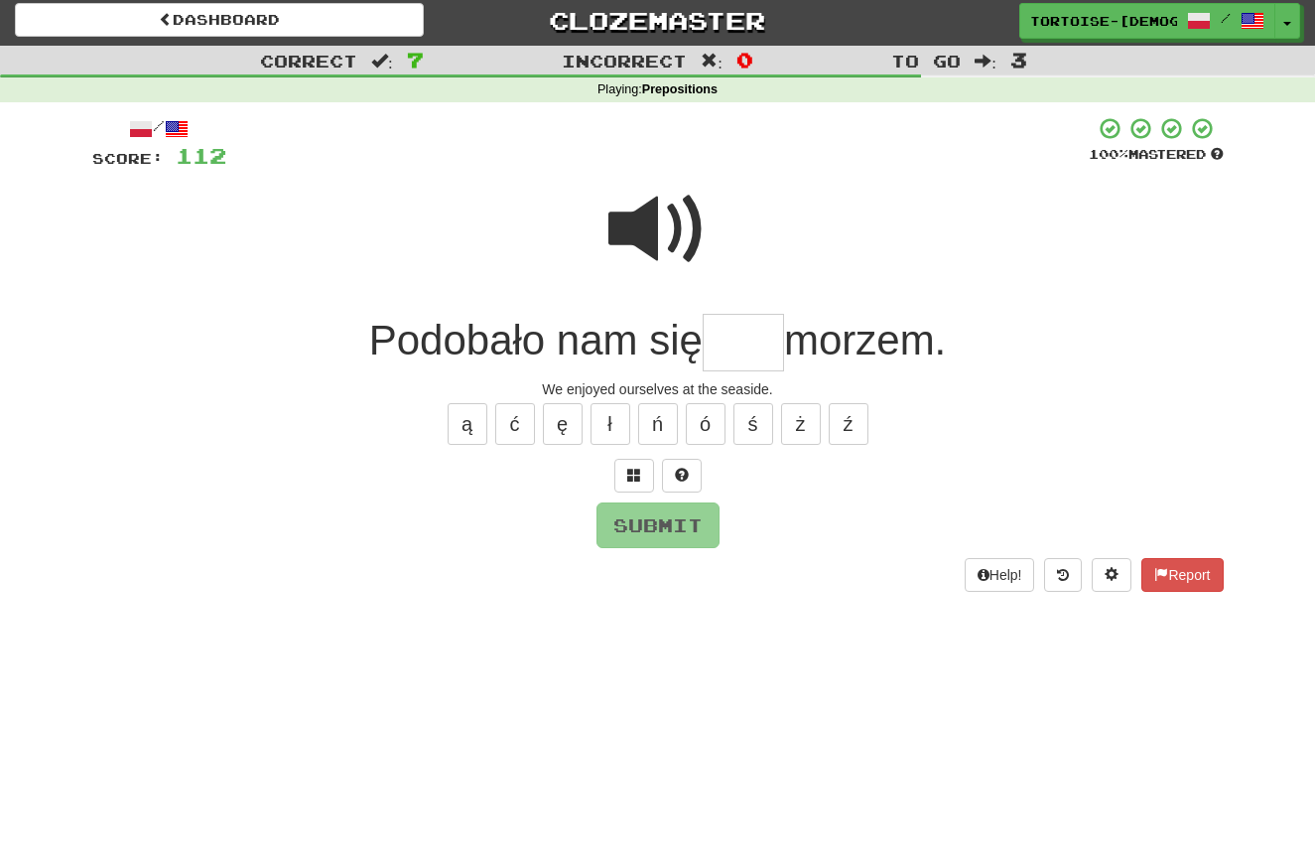
scroll to position [5, 0]
type input "***"
click at [643, 514] on button "Submit" at bounding box center [659, 526] width 123 height 46
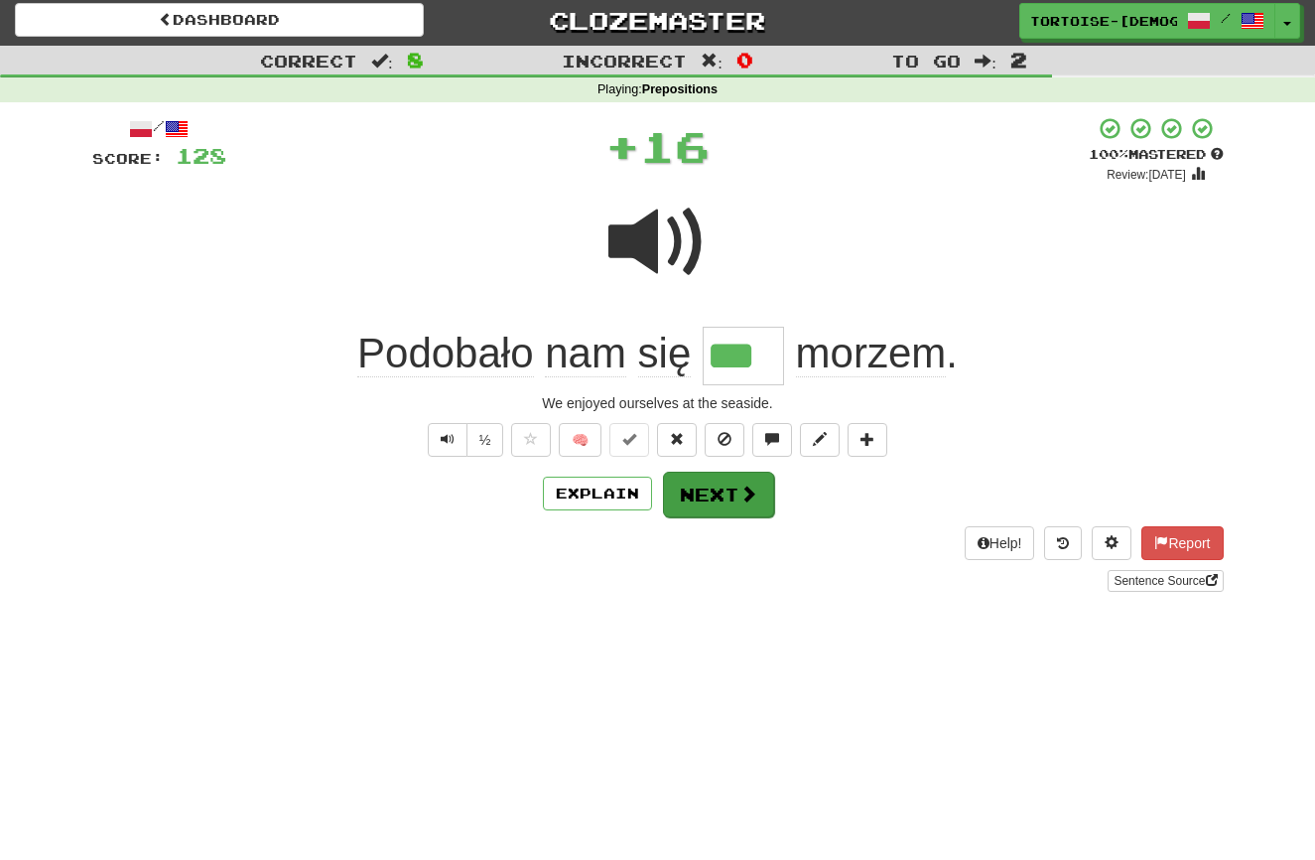
click at [707, 481] on button "Next" at bounding box center [718, 495] width 111 height 46
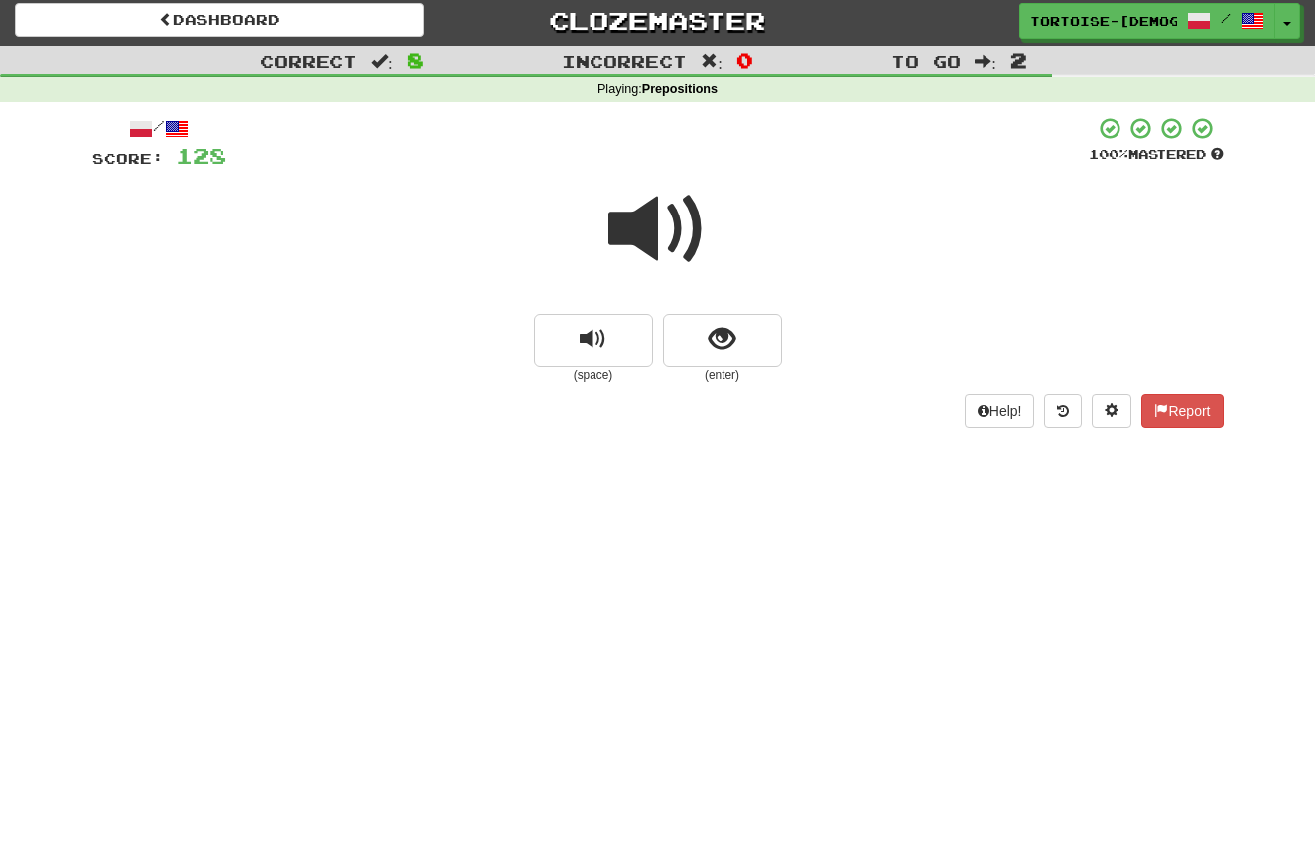
click at [651, 245] on span at bounding box center [658, 229] width 99 height 99
click at [712, 352] on button "show sentence" at bounding box center [722, 341] width 119 height 54
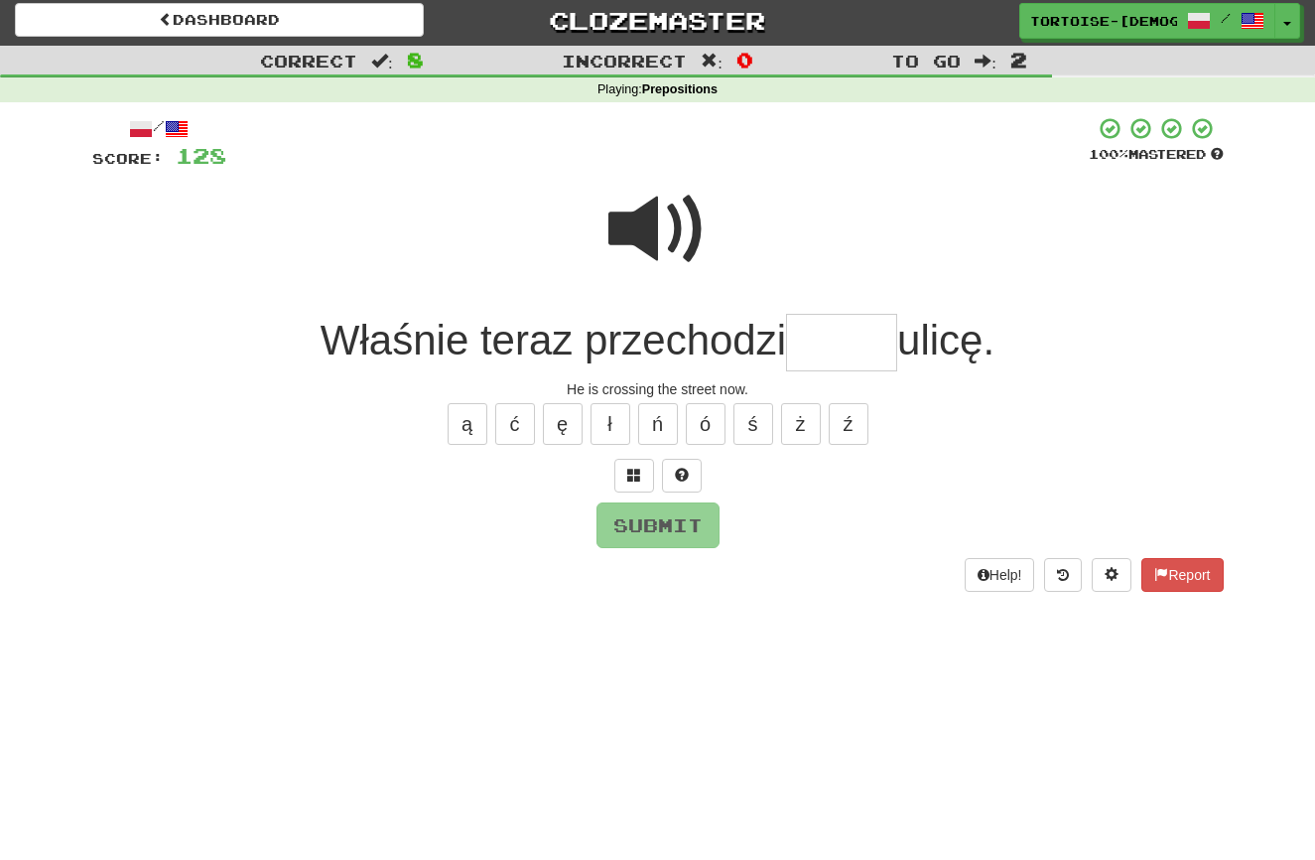
click at [651, 242] on span at bounding box center [658, 229] width 99 height 99
click at [825, 338] on input "text" at bounding box center [841, 343] width 111 height 59
type input "*****"
click at [671, 515] on button "Submit" at bounding box center [659, 526] width 123 height 46
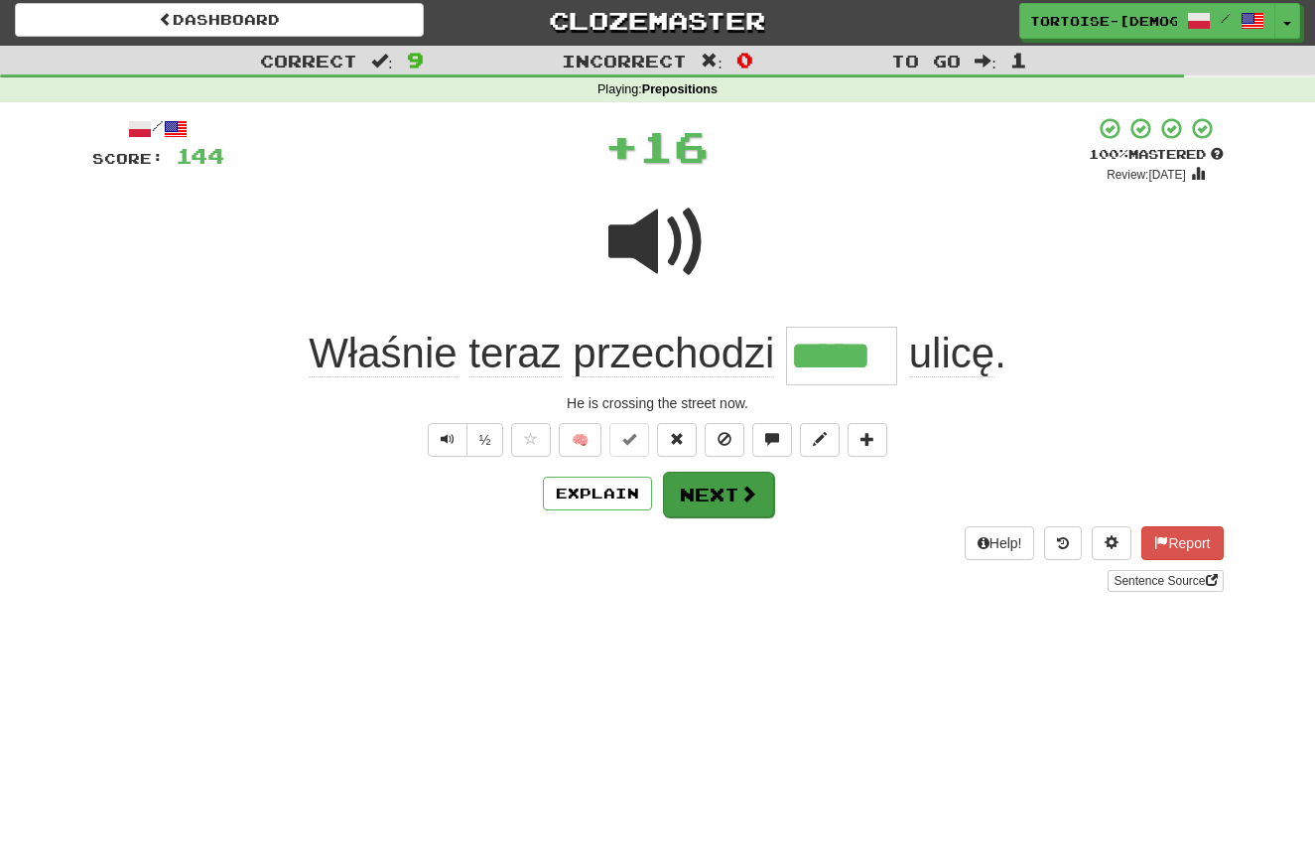
click at [685, 472] on button "Next" at bounding box center [718, 495] width 111 height 46
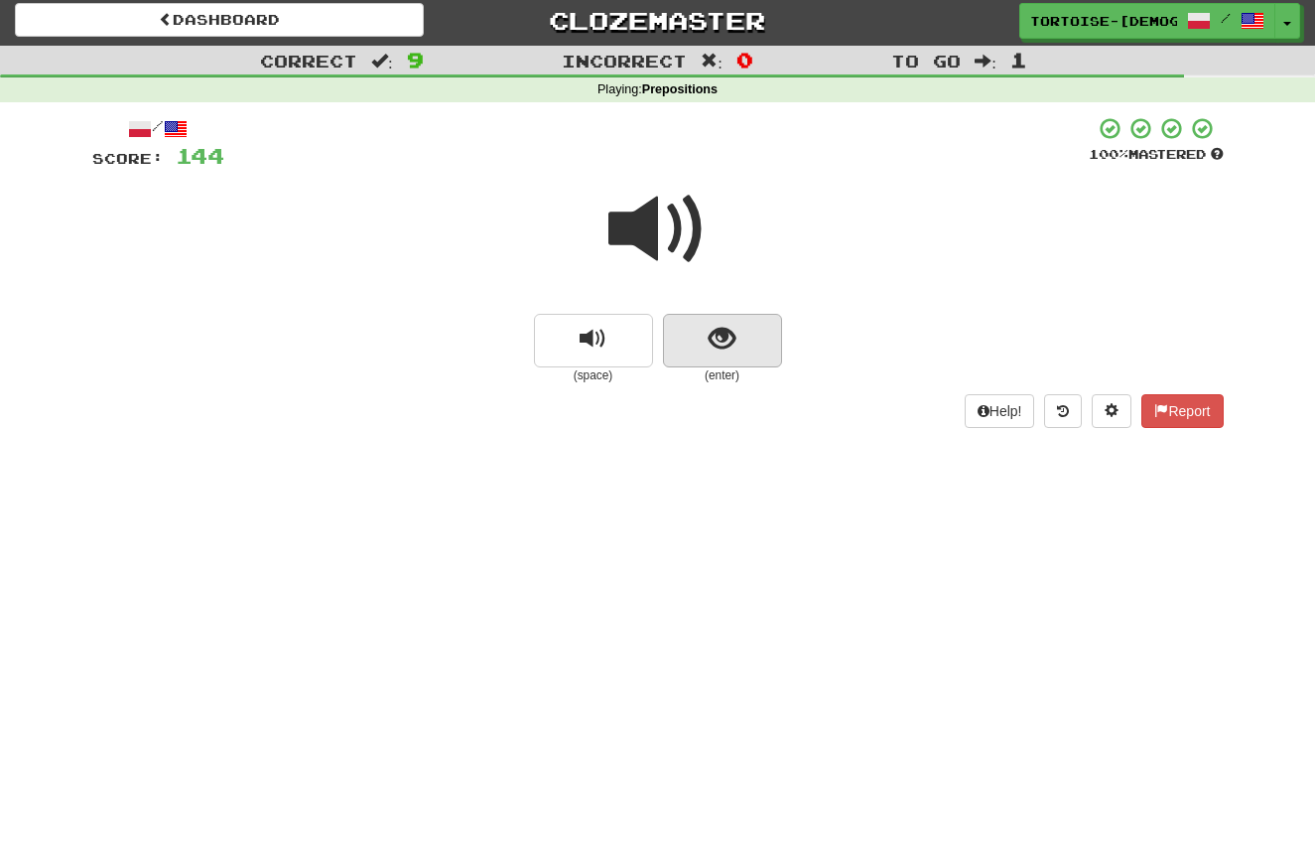
click at [742, 345] on button "show sentence" at bounding box center [722, 341] width 119 height 54
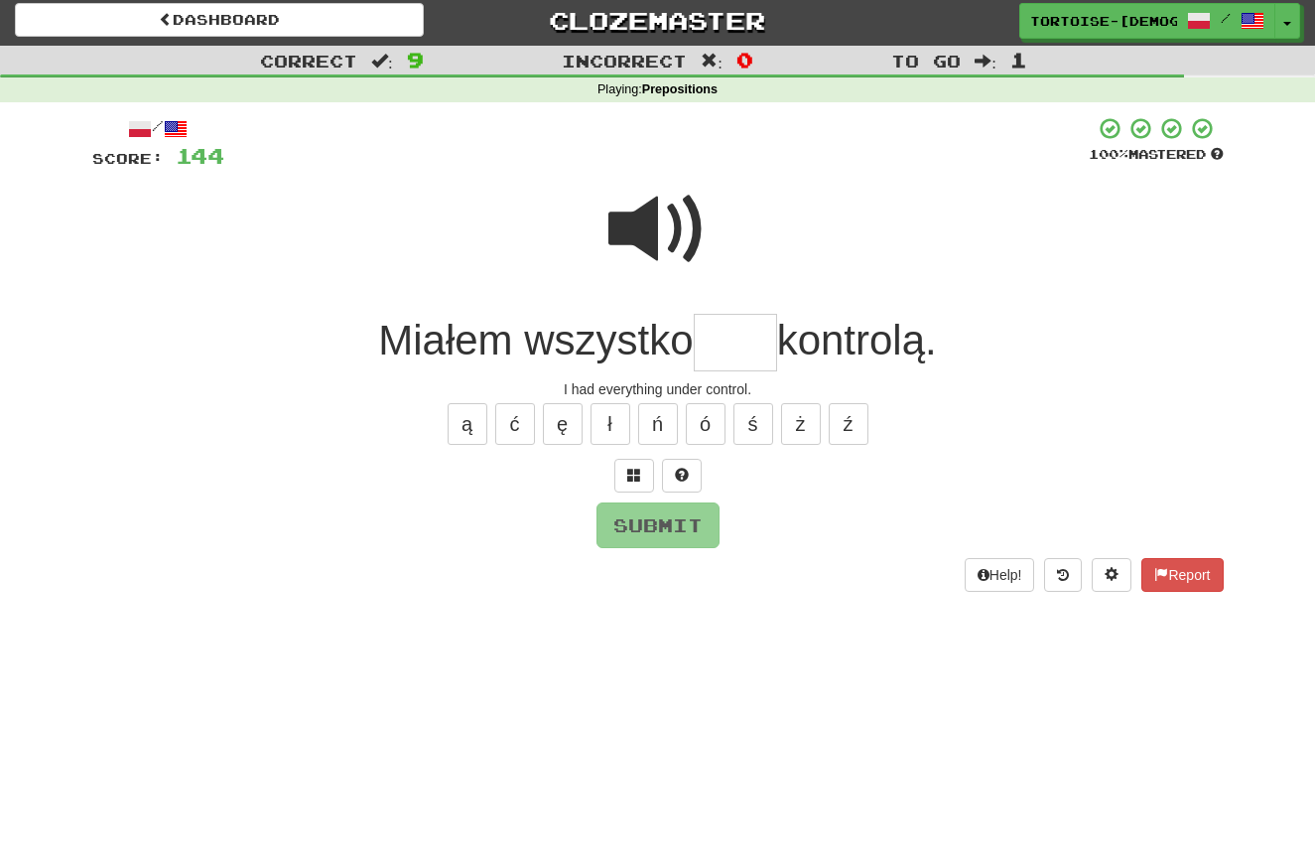
click at [730, 341] on input "text" at bounding box center [735, 343] width 83 height 59
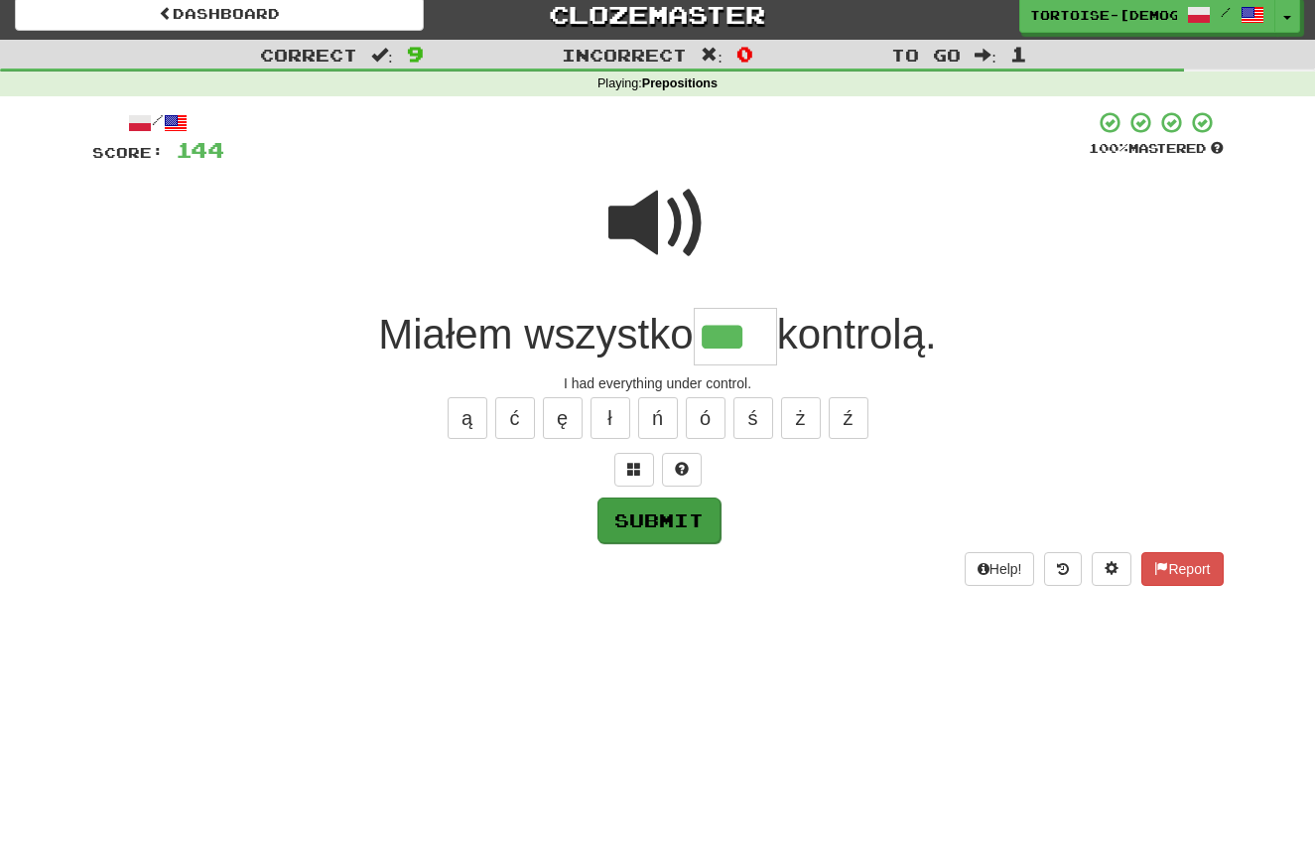
type input "***"
click at [645, 513] on button "Submit" at bounding box center [659, 520] width 123 height 46
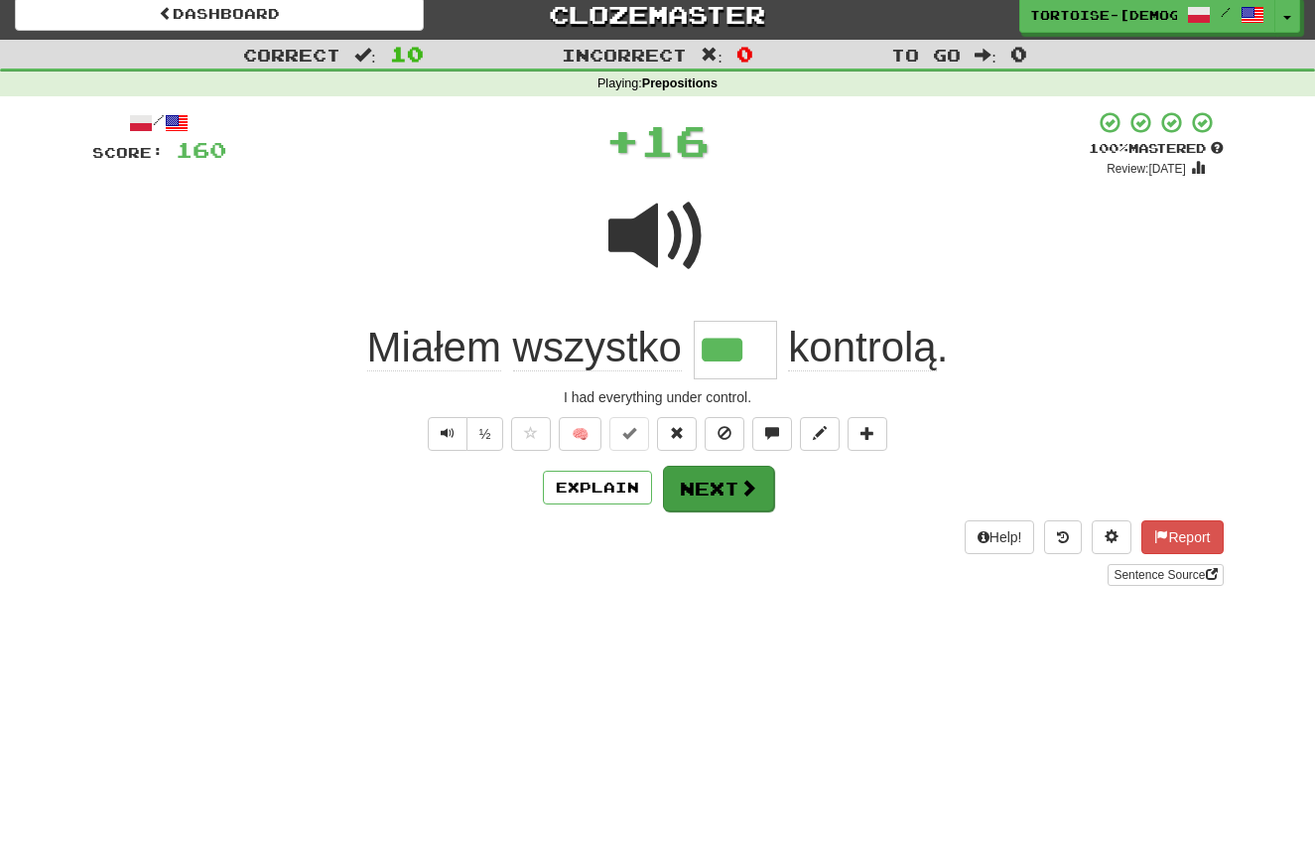
click at [710, 486] on button "Next" at bounding box center [718, 489] width 111 height 46
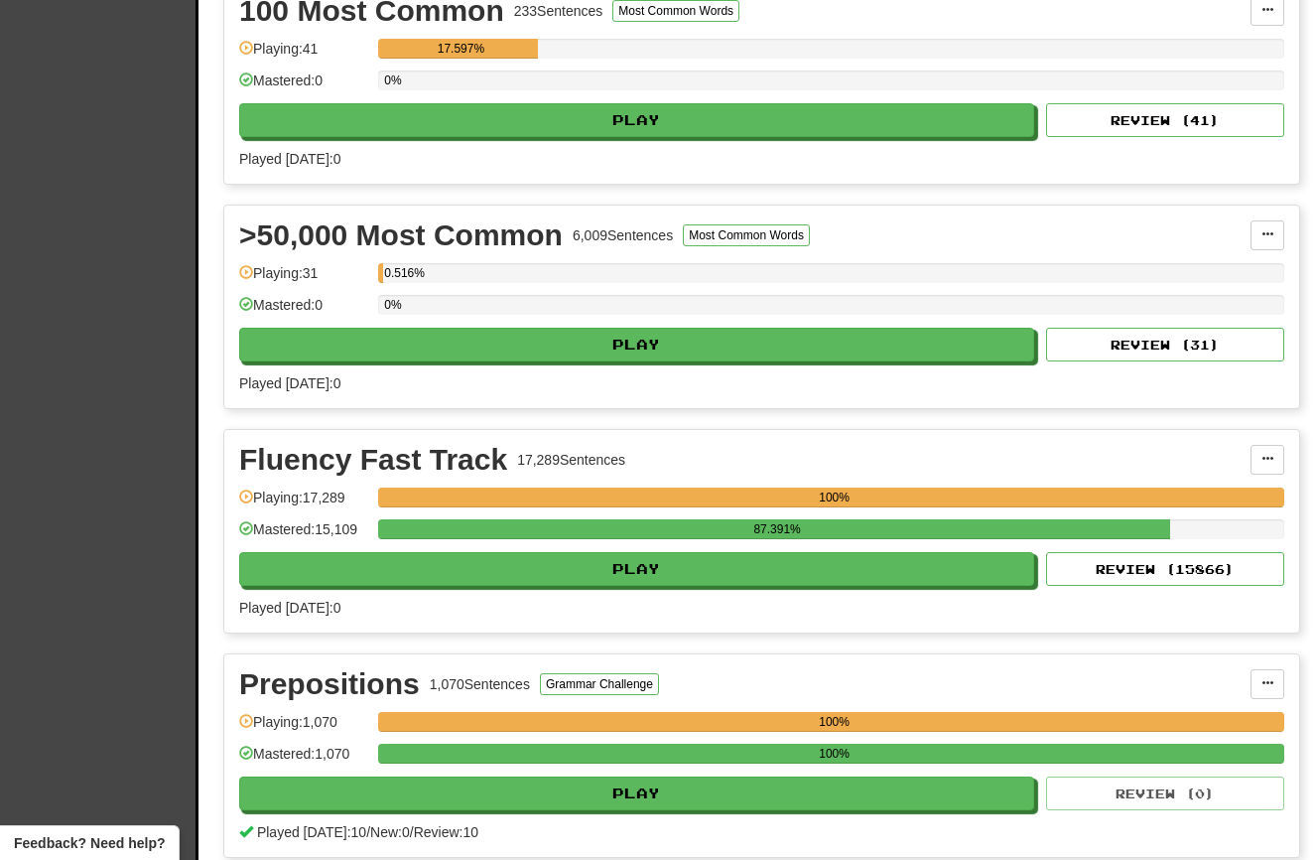
scroll to position [527, 0]
